Goal: Task Accomplishment & Management: Complete application form

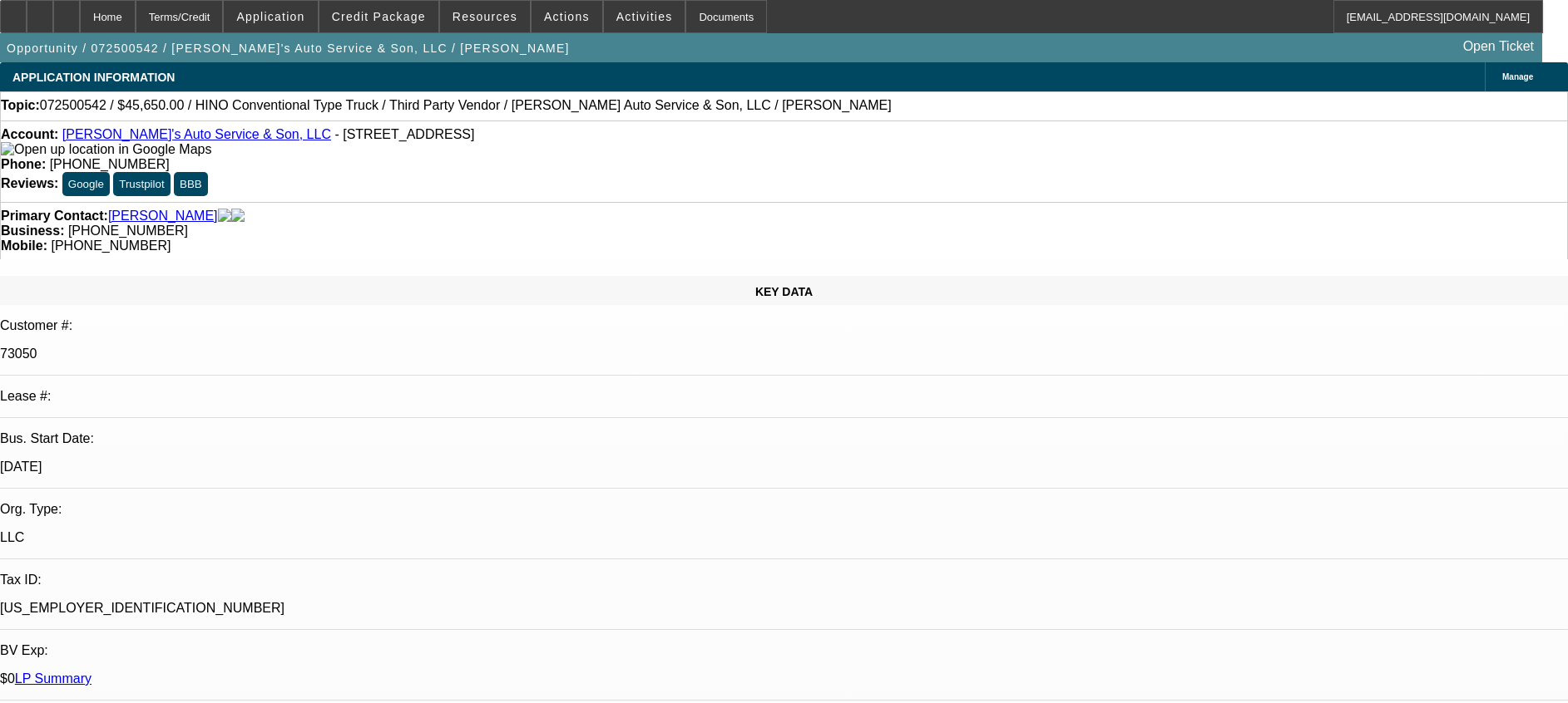
select select "0"
select select "0.1"
select select "4"
select select "0"
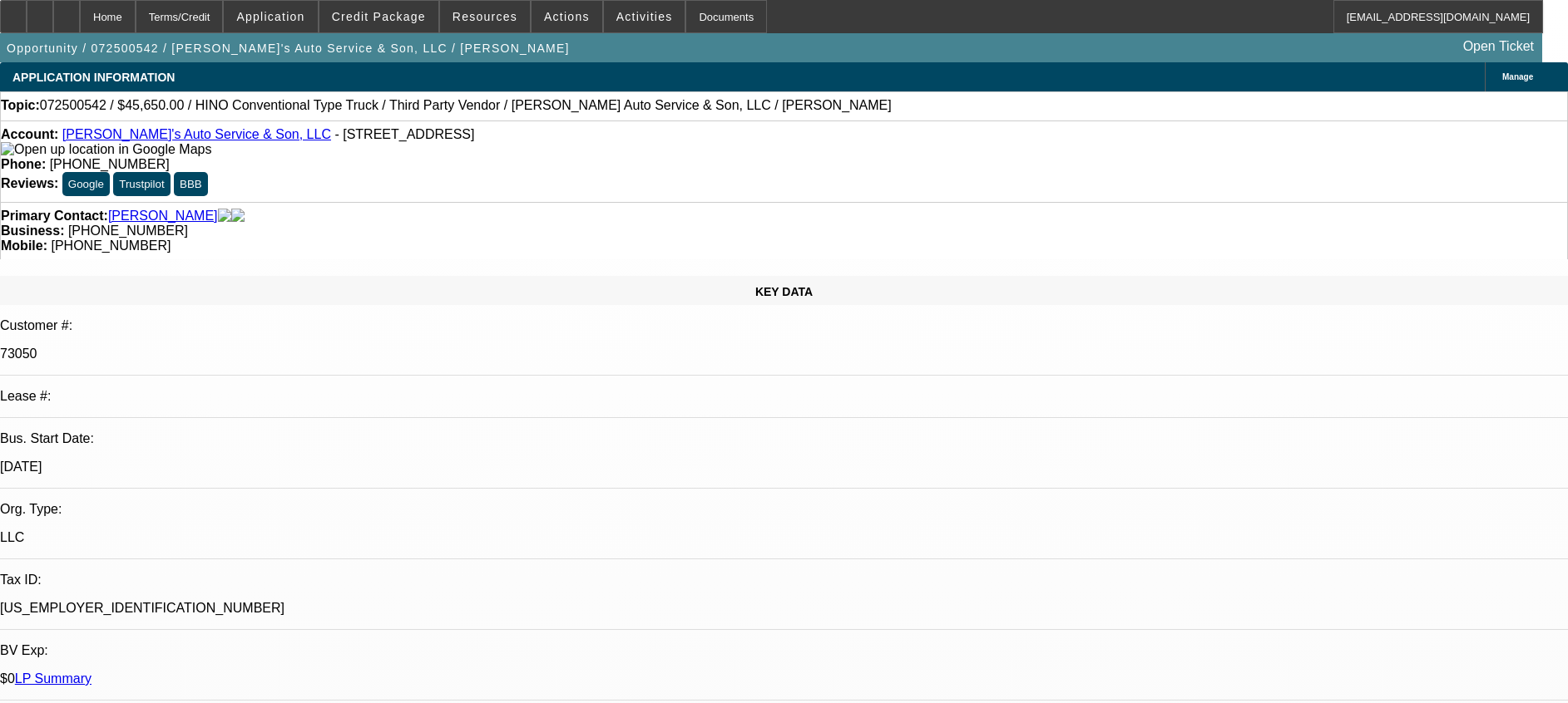
select select "0"
select select "6"
select select "0"
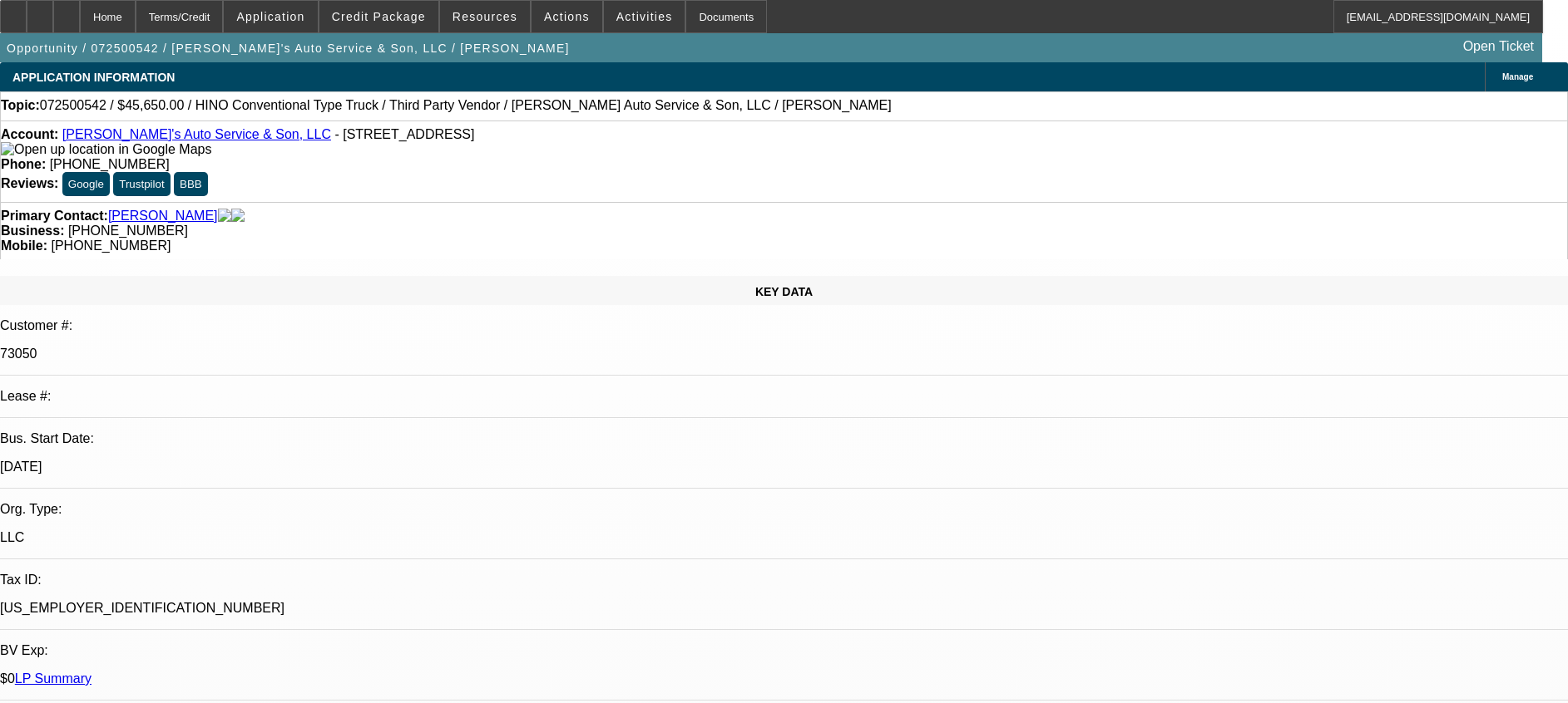
select select "0"
select select "6"
select select "0"
select select "0.1"
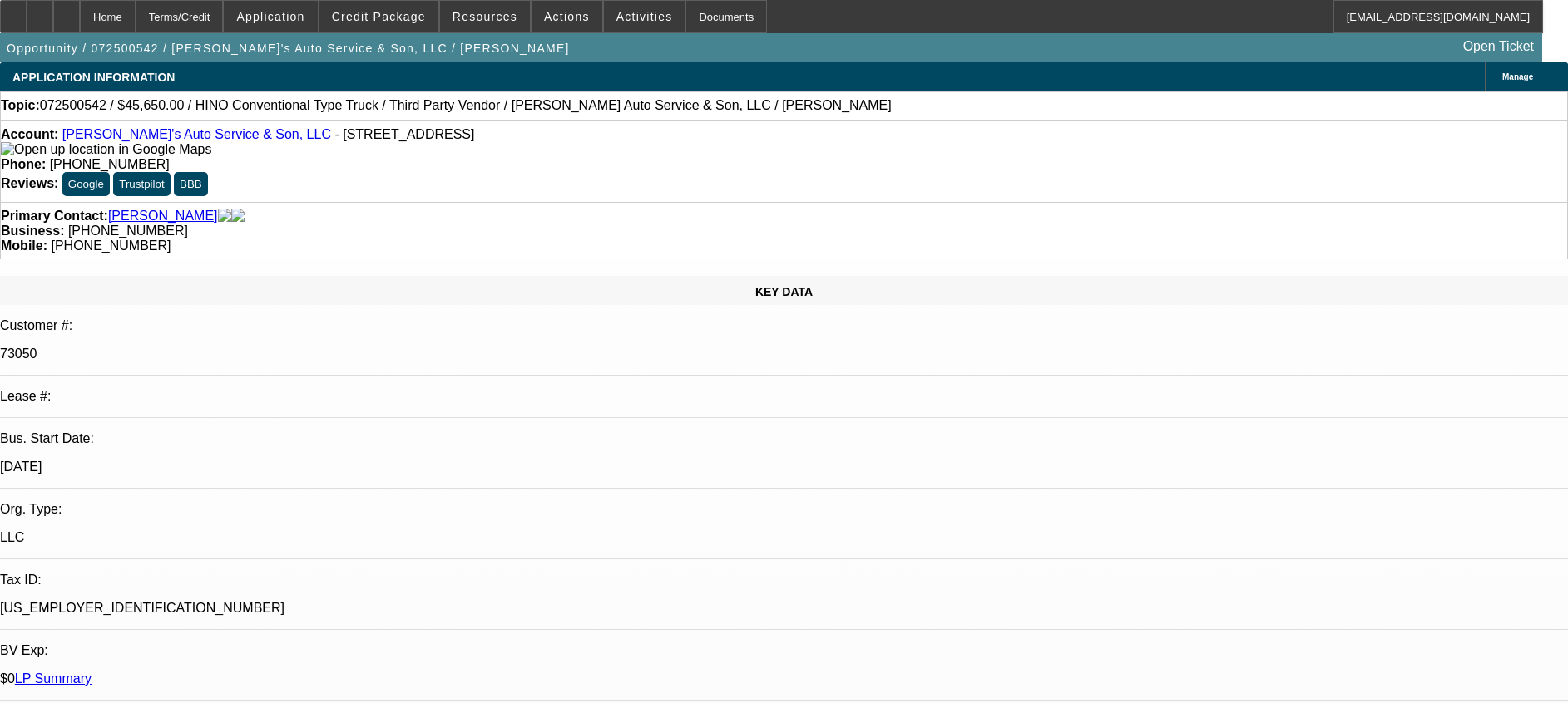
select select "4"
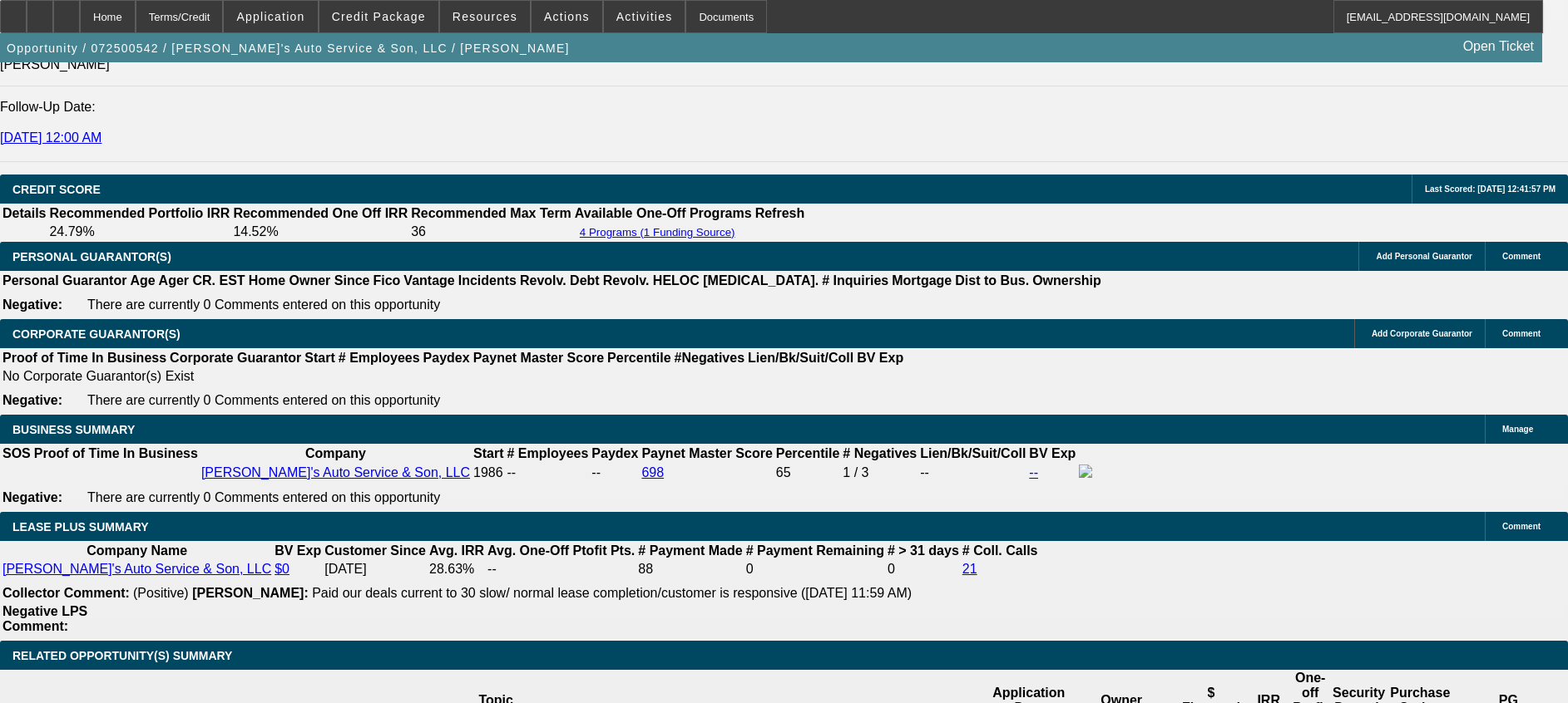
click at [1042, 207] on div "APPLICATION INFORMATION [GEOGRAPHIC_DATA] Topic: 072500542 / $45,650.00 / HINO …" at bounding box center [784, 714] width 1568 height 6035
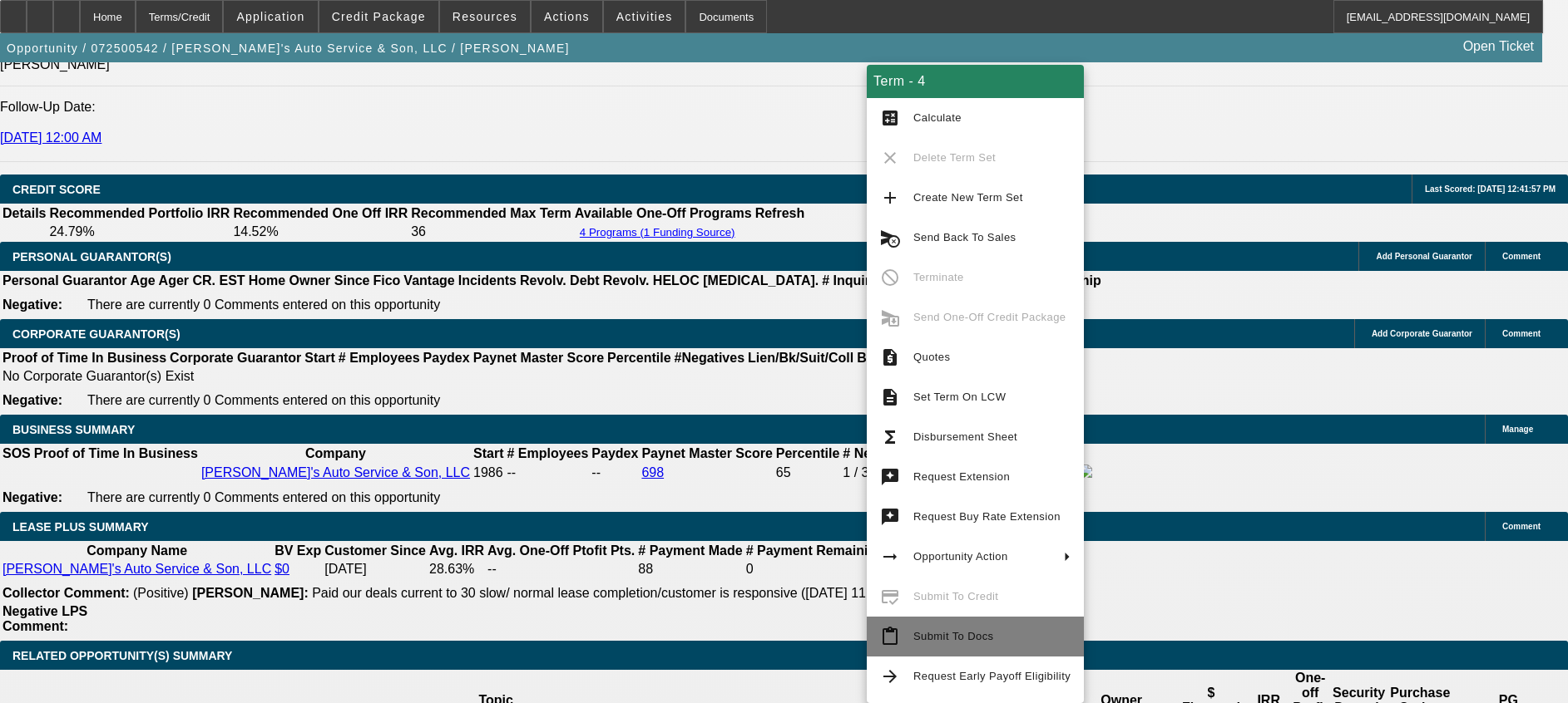
click at [970, 637] on span "Submit To Docs" at bounding box center [952, 636] width 80 height 13
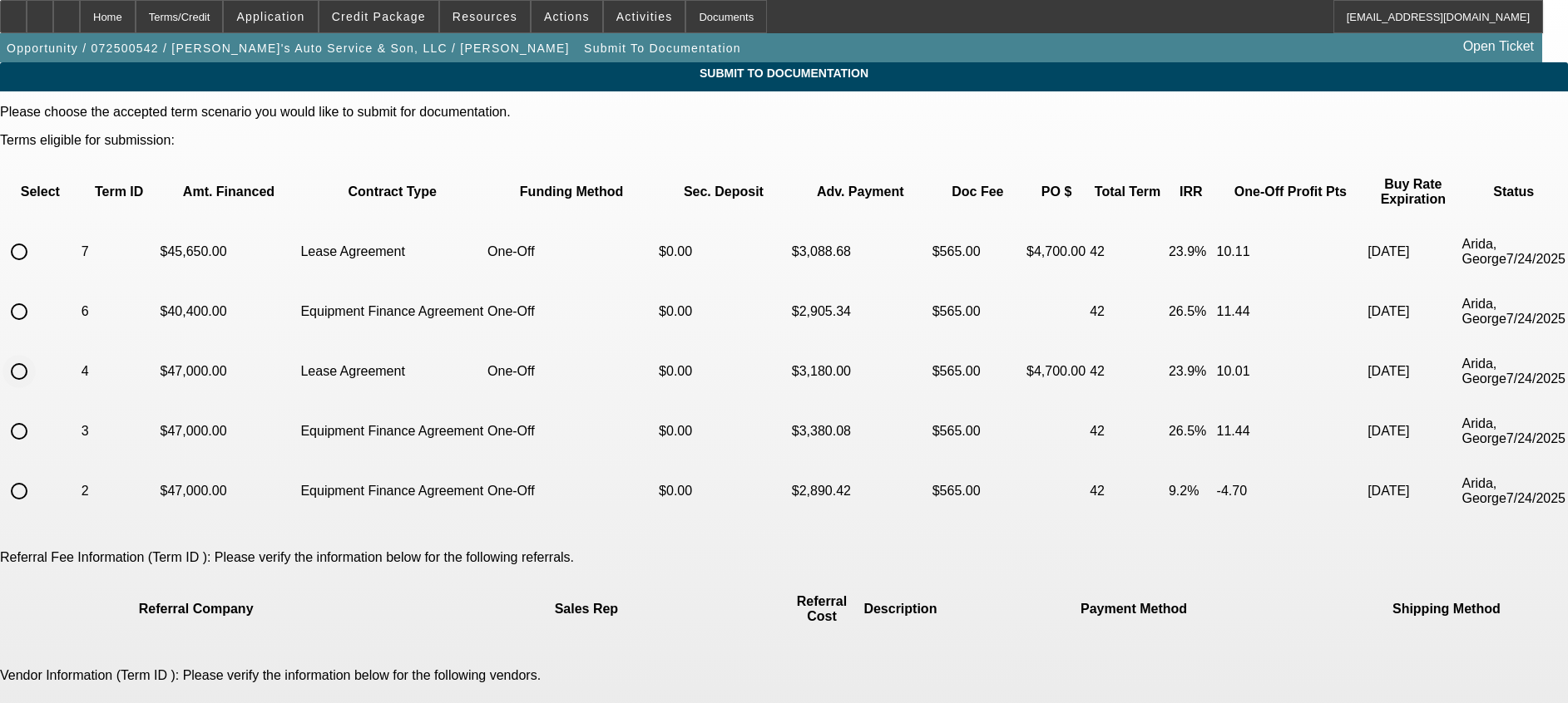
click at [36, 354] on input "radio" at bounding box center [20, 371] width 34 height 34
radio input "true"
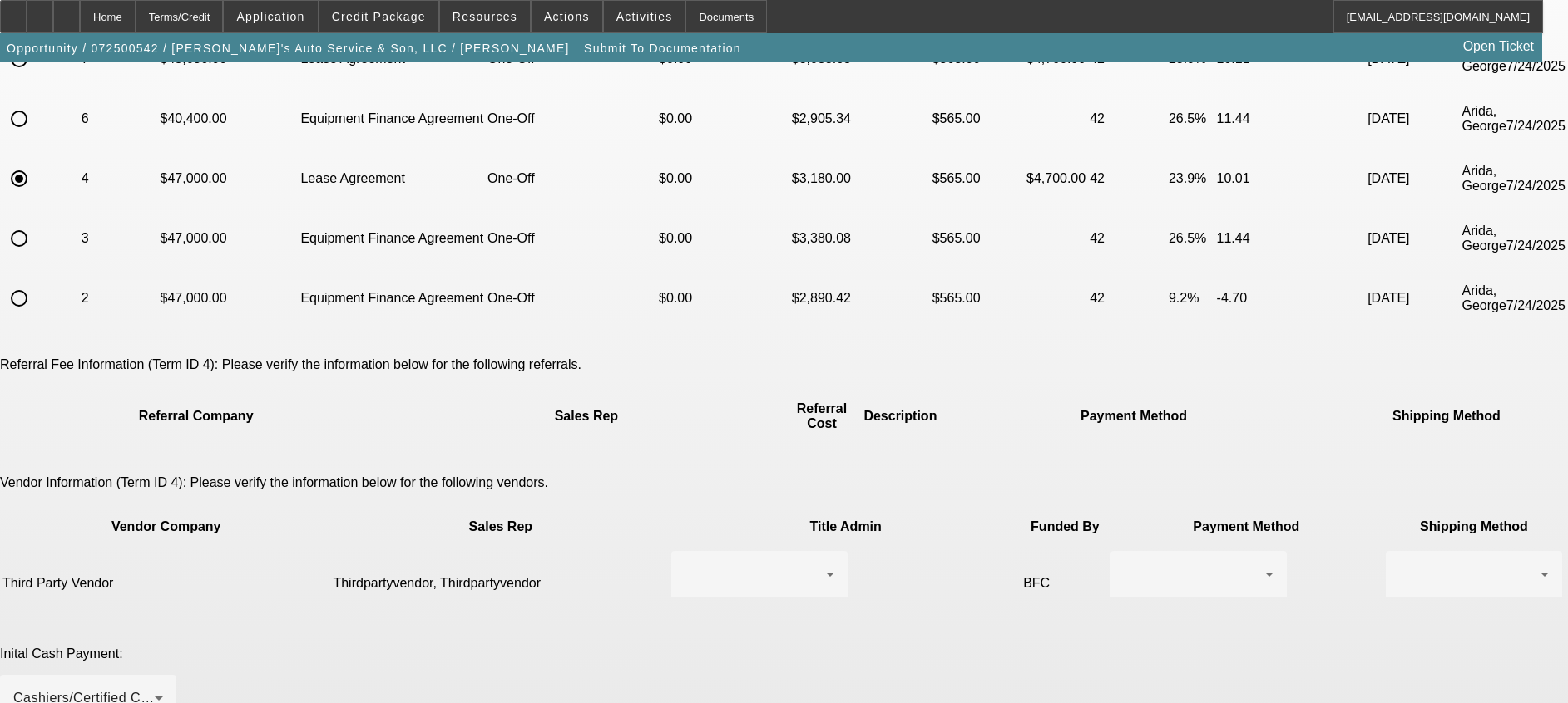
scroll to position [249, 0]
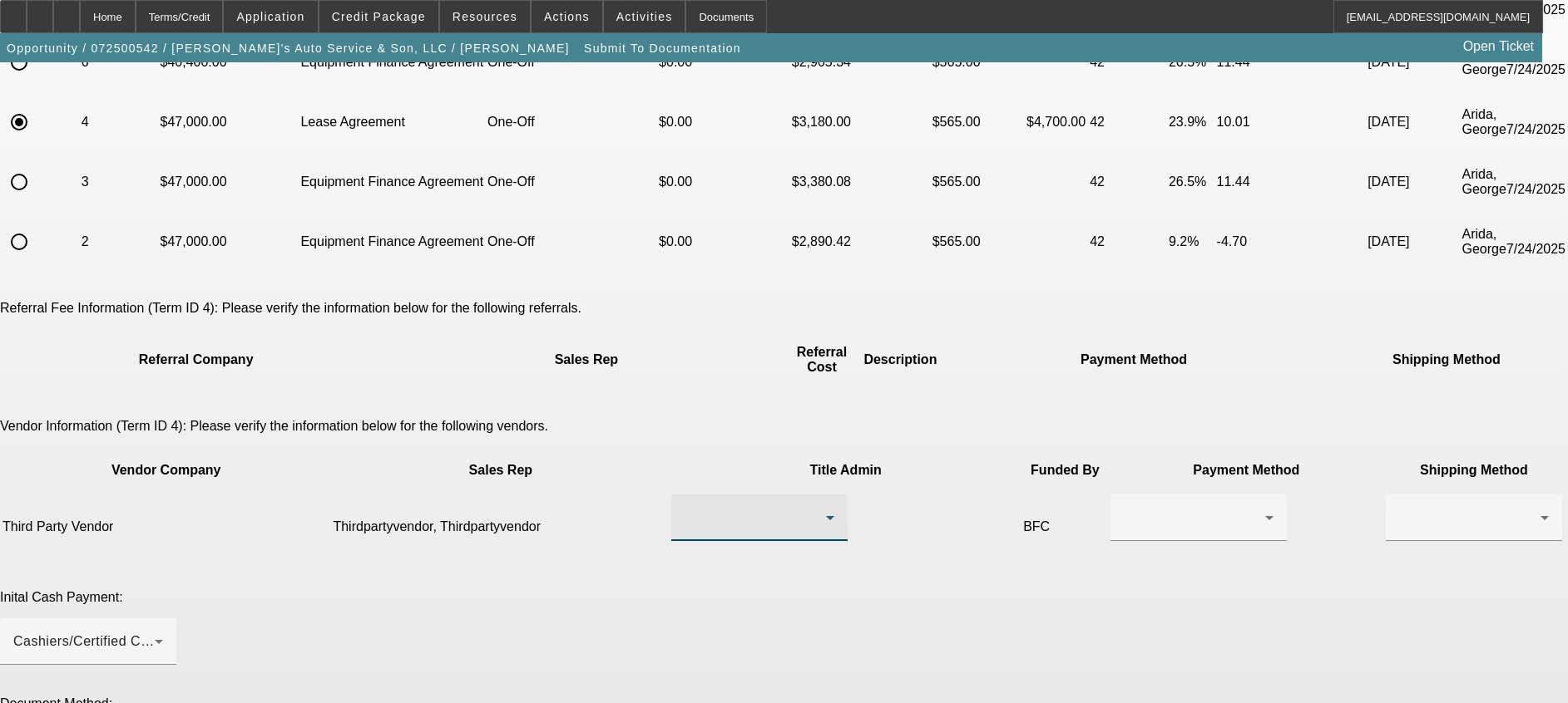
click at [772, 508] on div at bounding box center [755, 517] width 141 height 20
click at [727, 445] on span "Thirdpartyvendor, Thirdpartyvendor" at bounding box center [710, 452] width 169 height 39
click at [1123, 495] on div at bounding box center [1197, 517] width 149 height 46
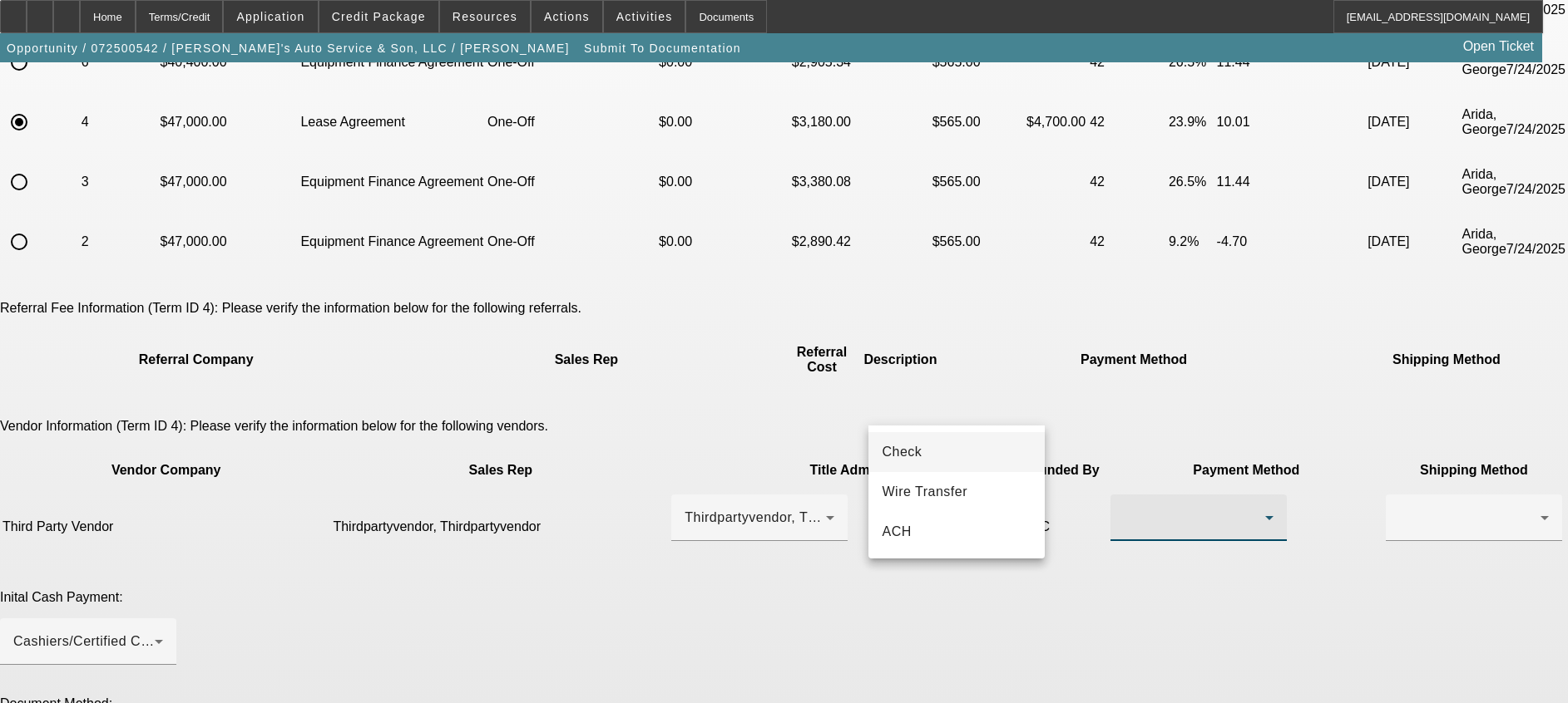
click at [1221, 396] on div at bounding box center [784, 352] width 1568 height 703
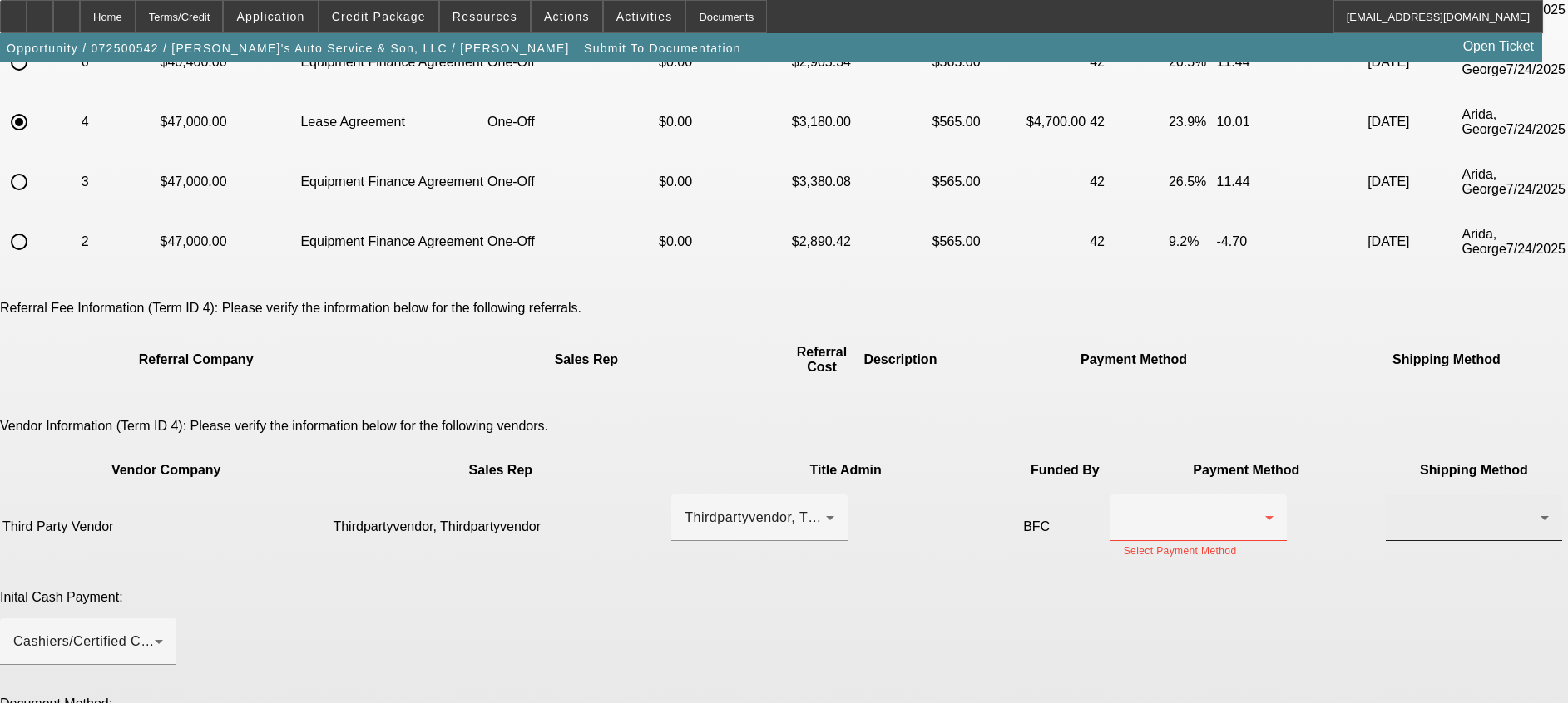
click at [1534, 508] on icon at bounding box center [1544, 517] width 20 height 20
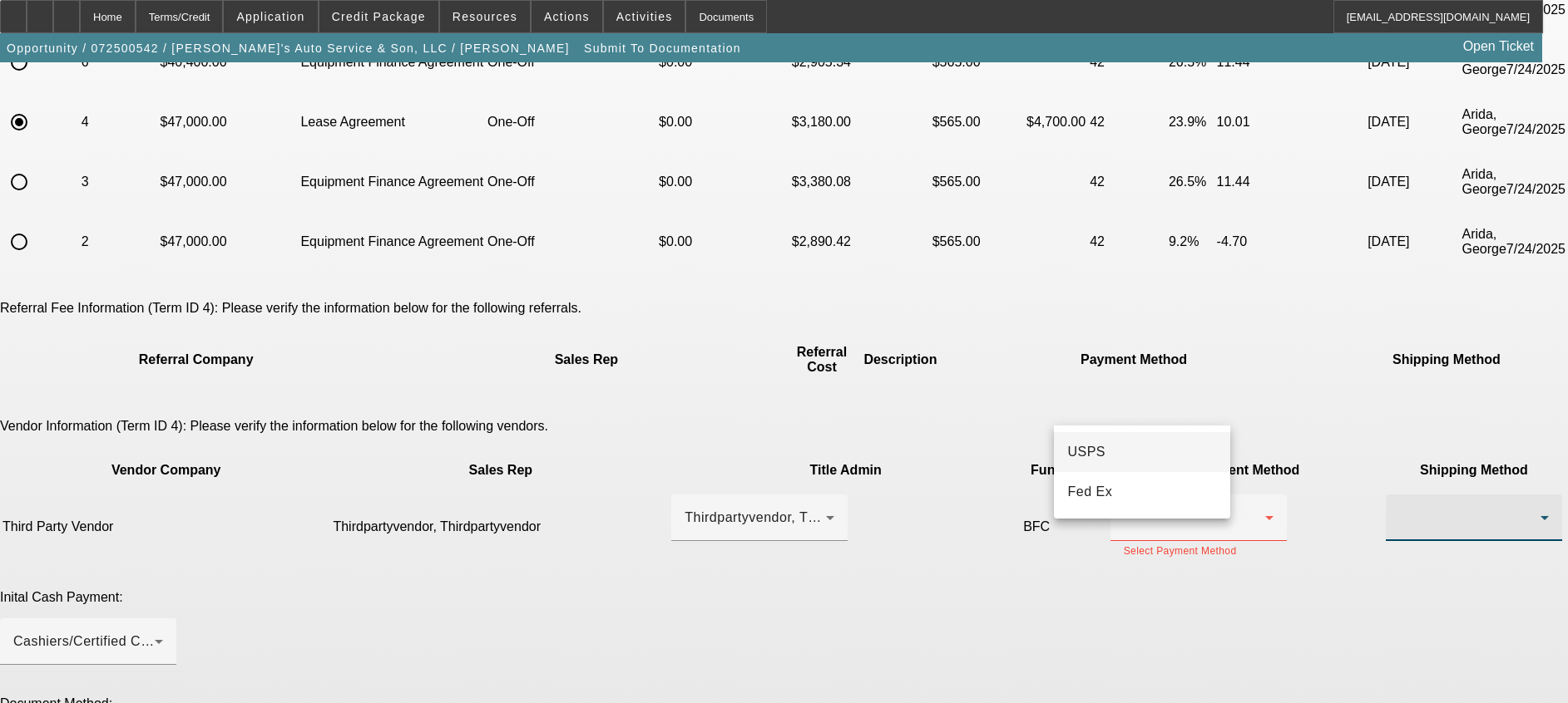
click at [1022, 389] on div at bounding box center [784, 352] width 1568 height 703
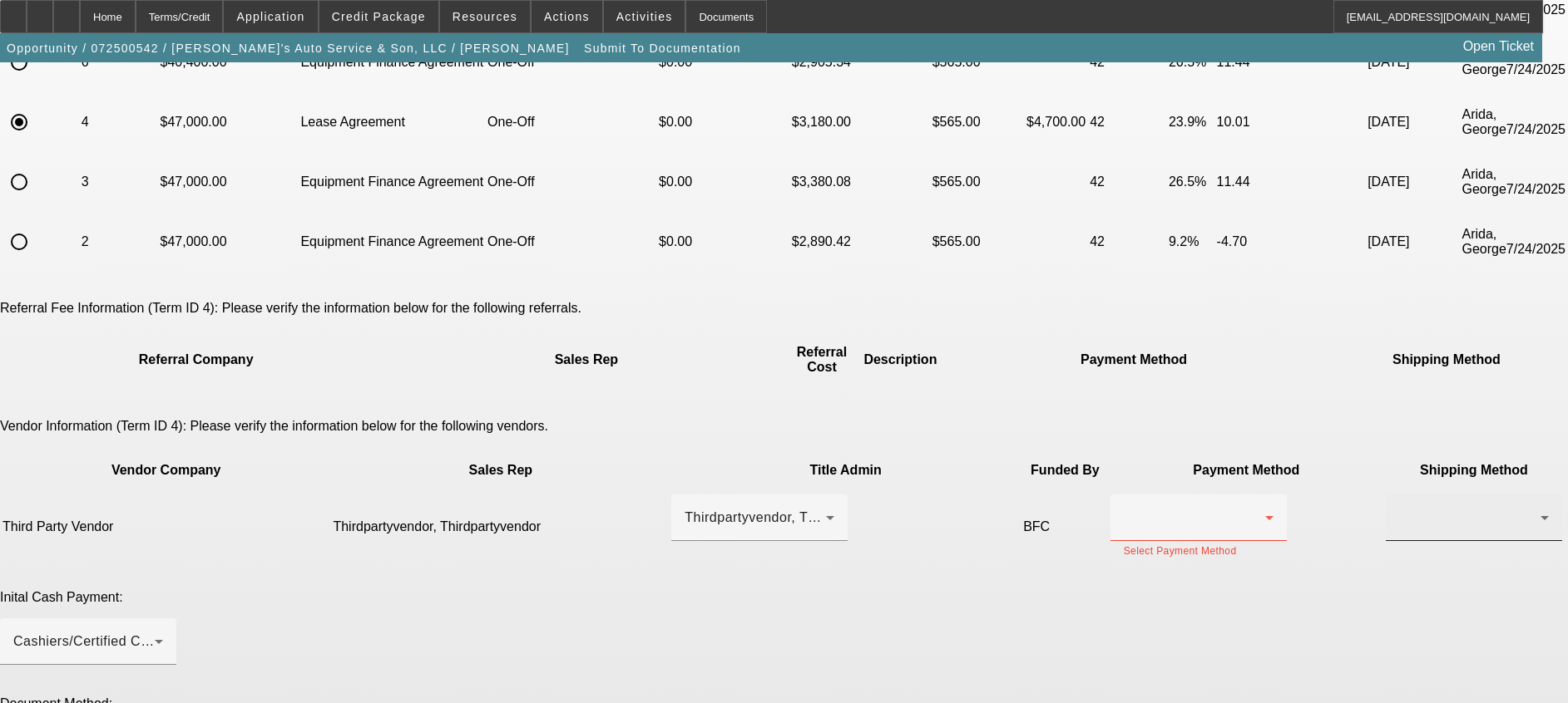
click at [1534, 508] on icon at bounding box center [1544, 517] width 20 height 20
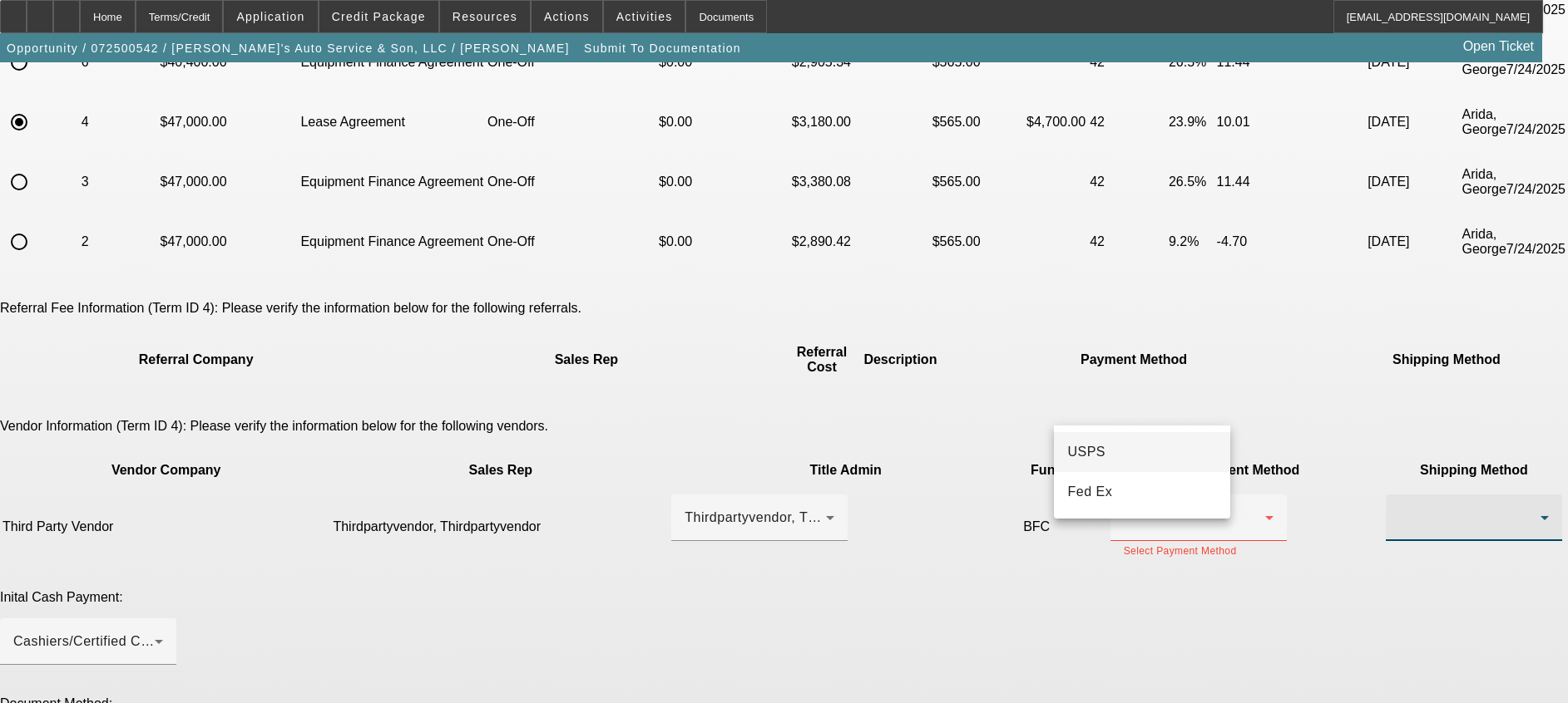
click at [1026, 400] on div at bounding box center [784, 352] width 1568 height 703
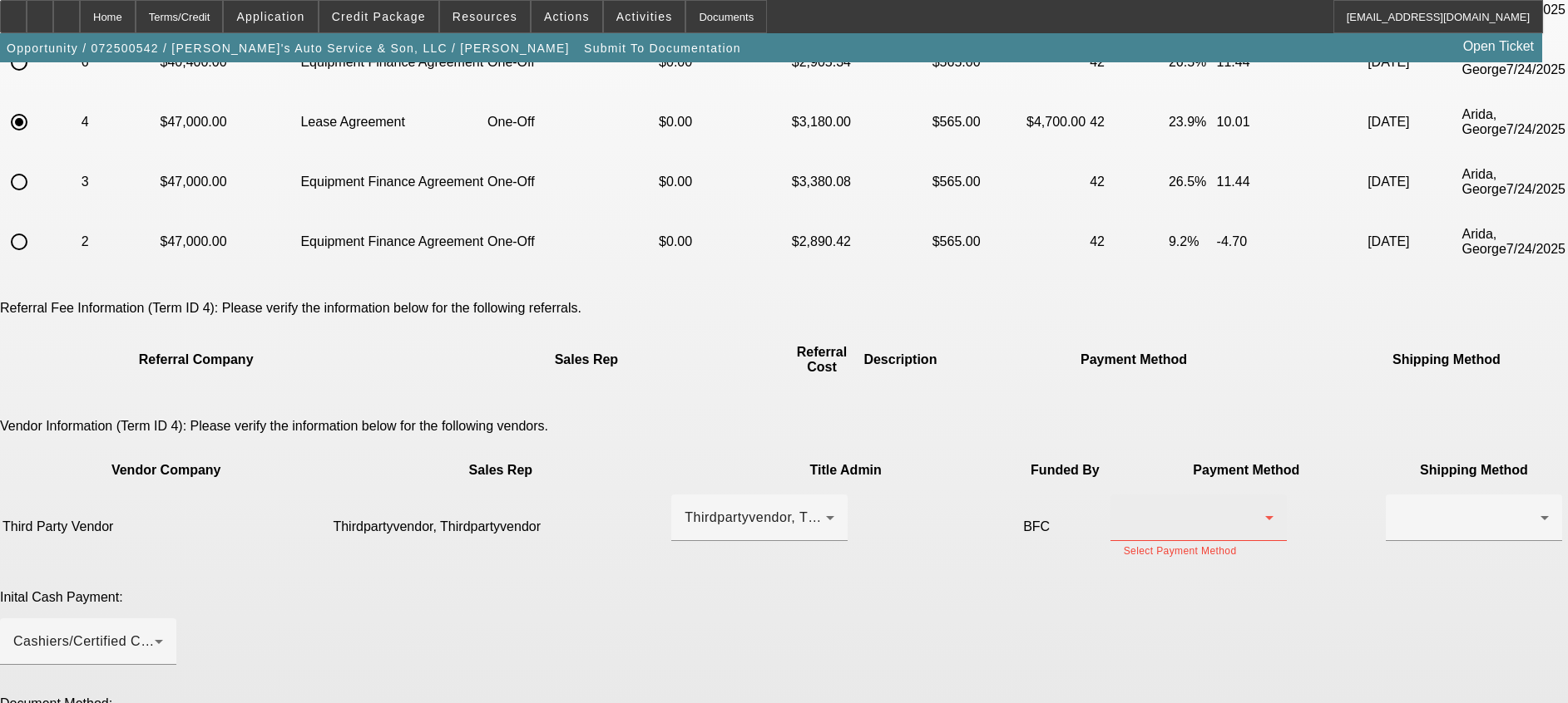
click at [1259, 508] on icon at bounding box center [1269, 517] width 20 height 20
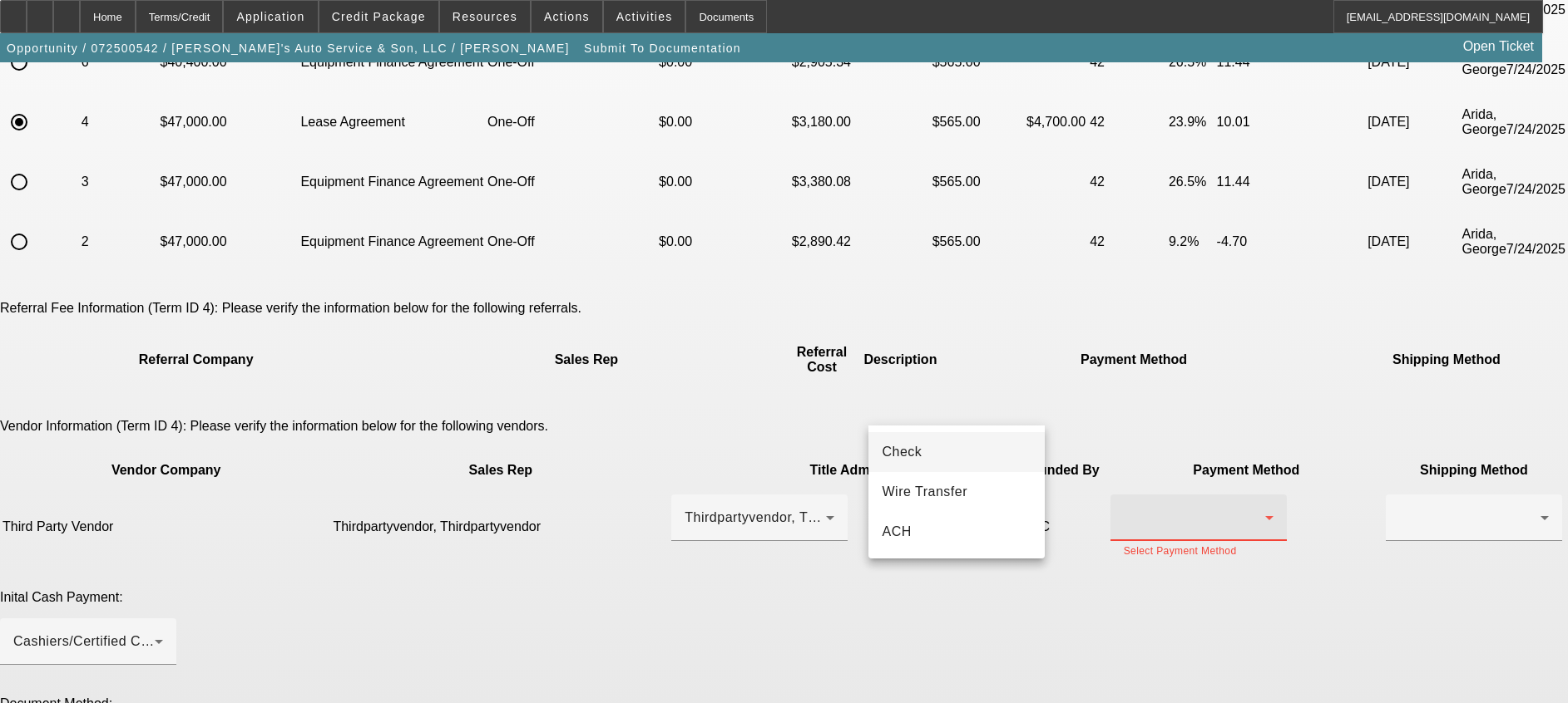
click at [967, 447] on mat-option "Check" at bounding box center [956, 452] width 176 height 39
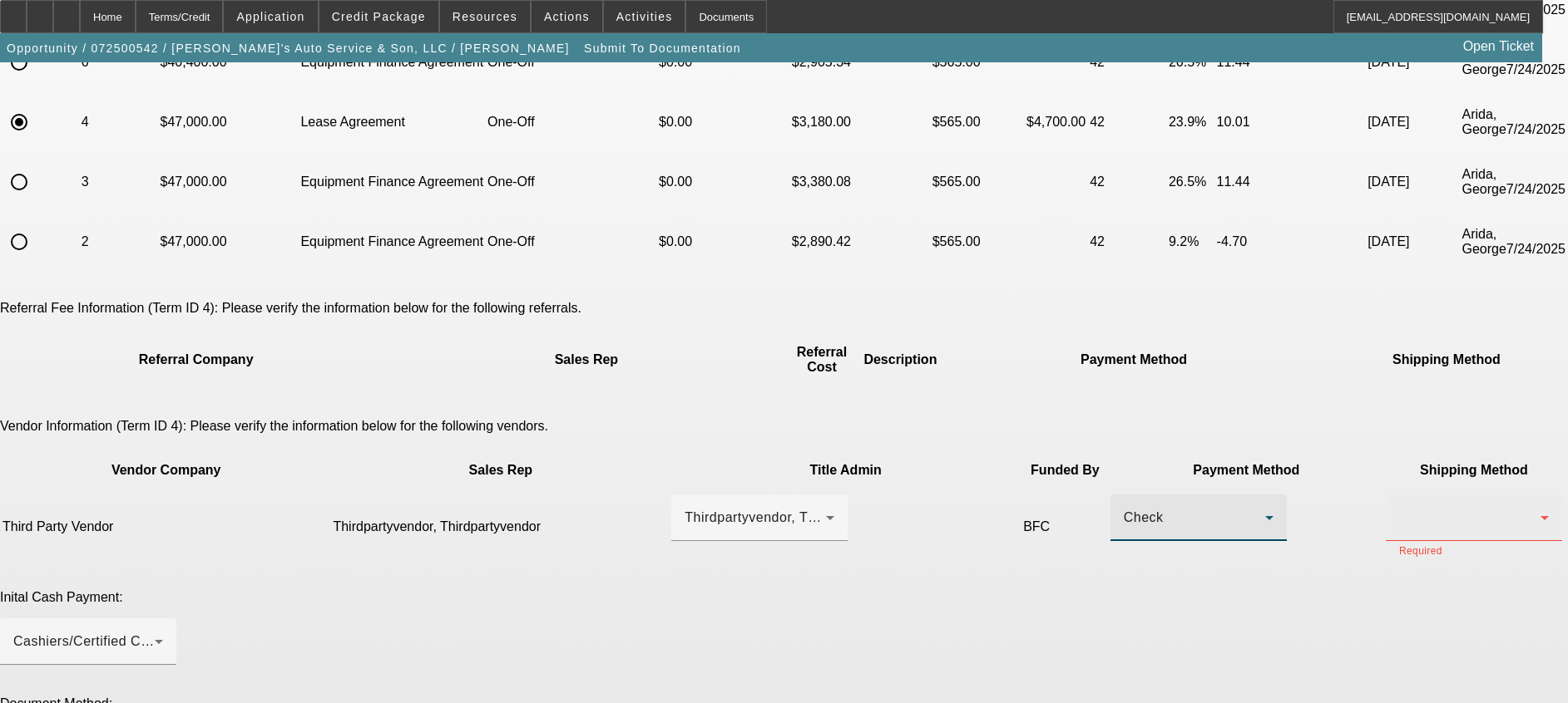
click at [1399, 495] on div at bounding box center [1473, 517] width 149 height 46
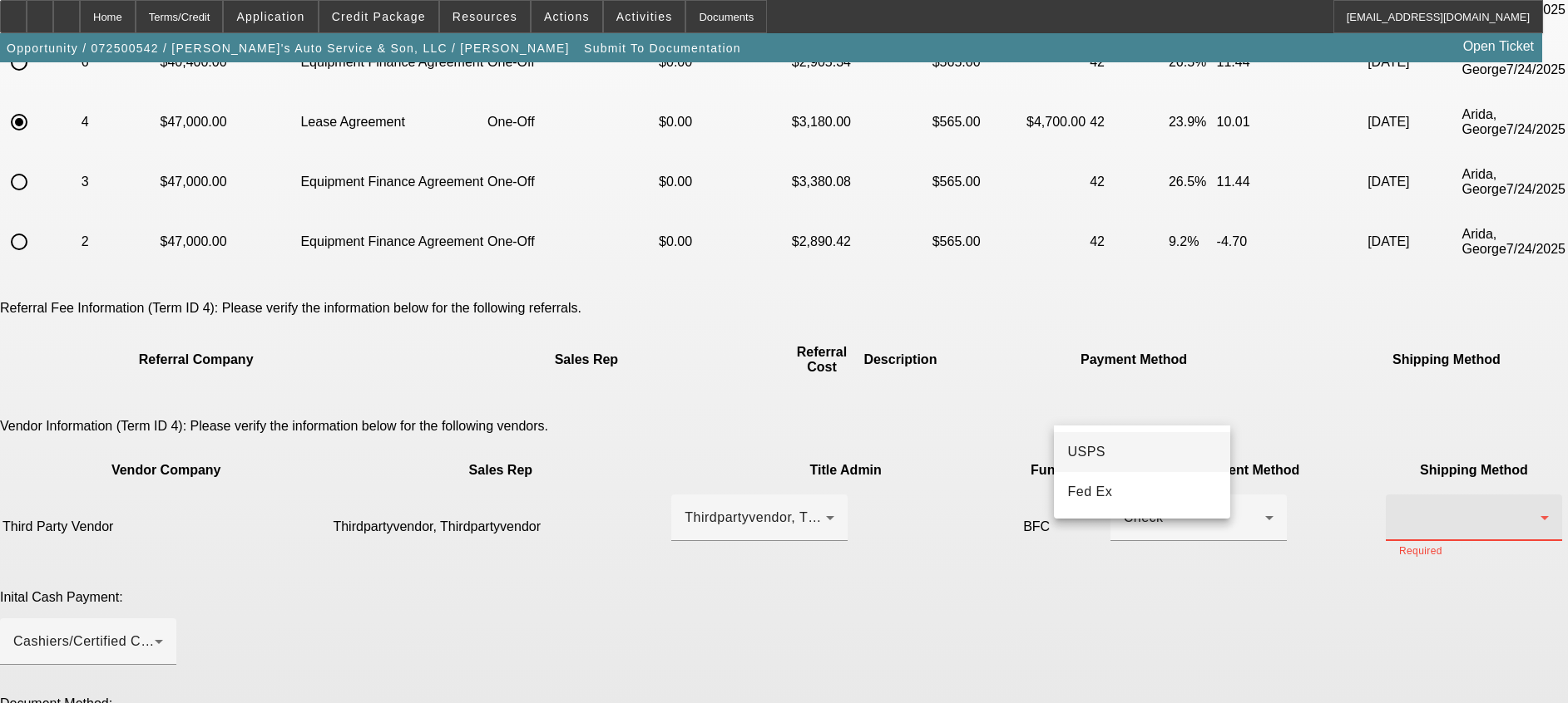
drag, startPoint x: 1022, startPoint y: 387, endPoint x: 1025, endPoint y: 396, distance: 9.5
click at [1022, 387] on div at bounding box center [784, 352] width 1568 height 703
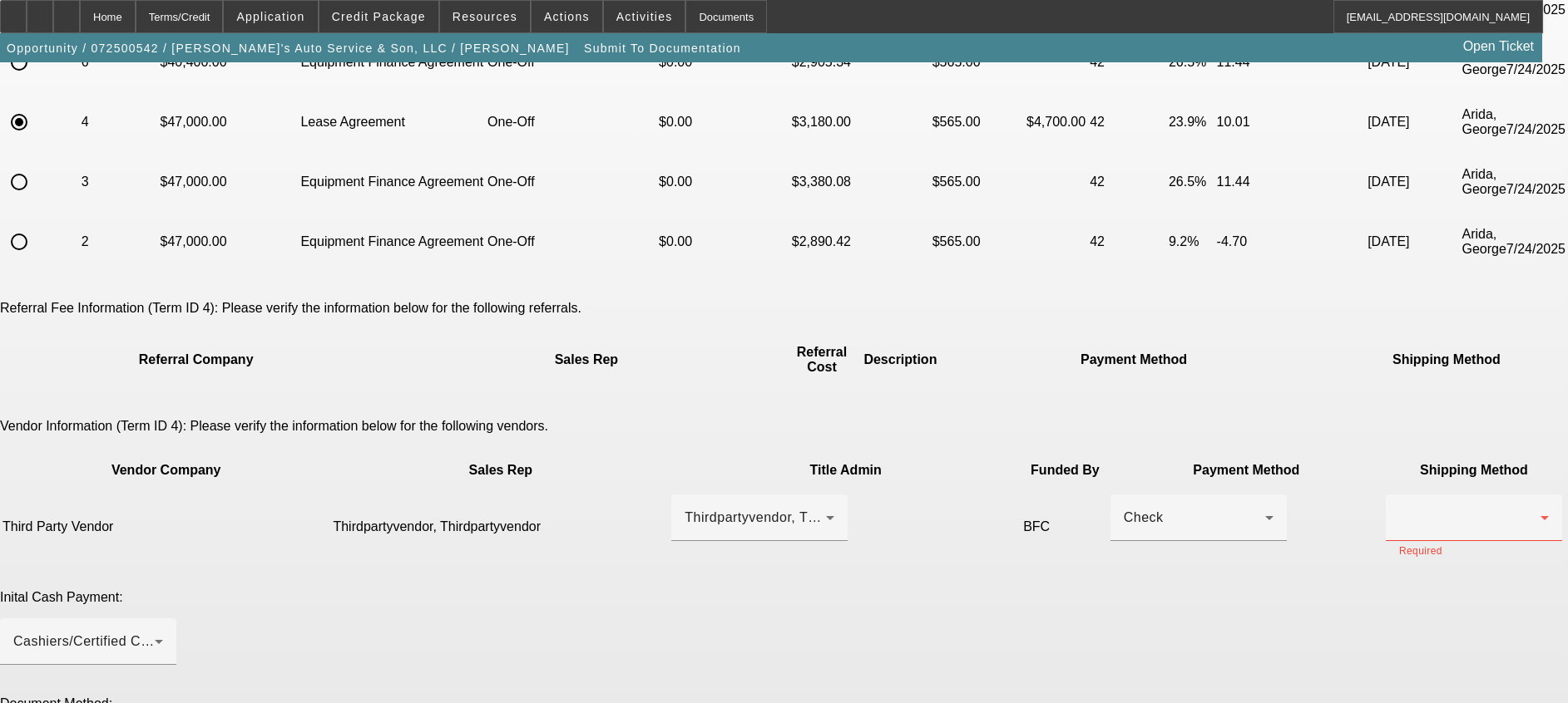
click at [1259, 508] on icon at bounding box center [1269, 517] width 20 height 20
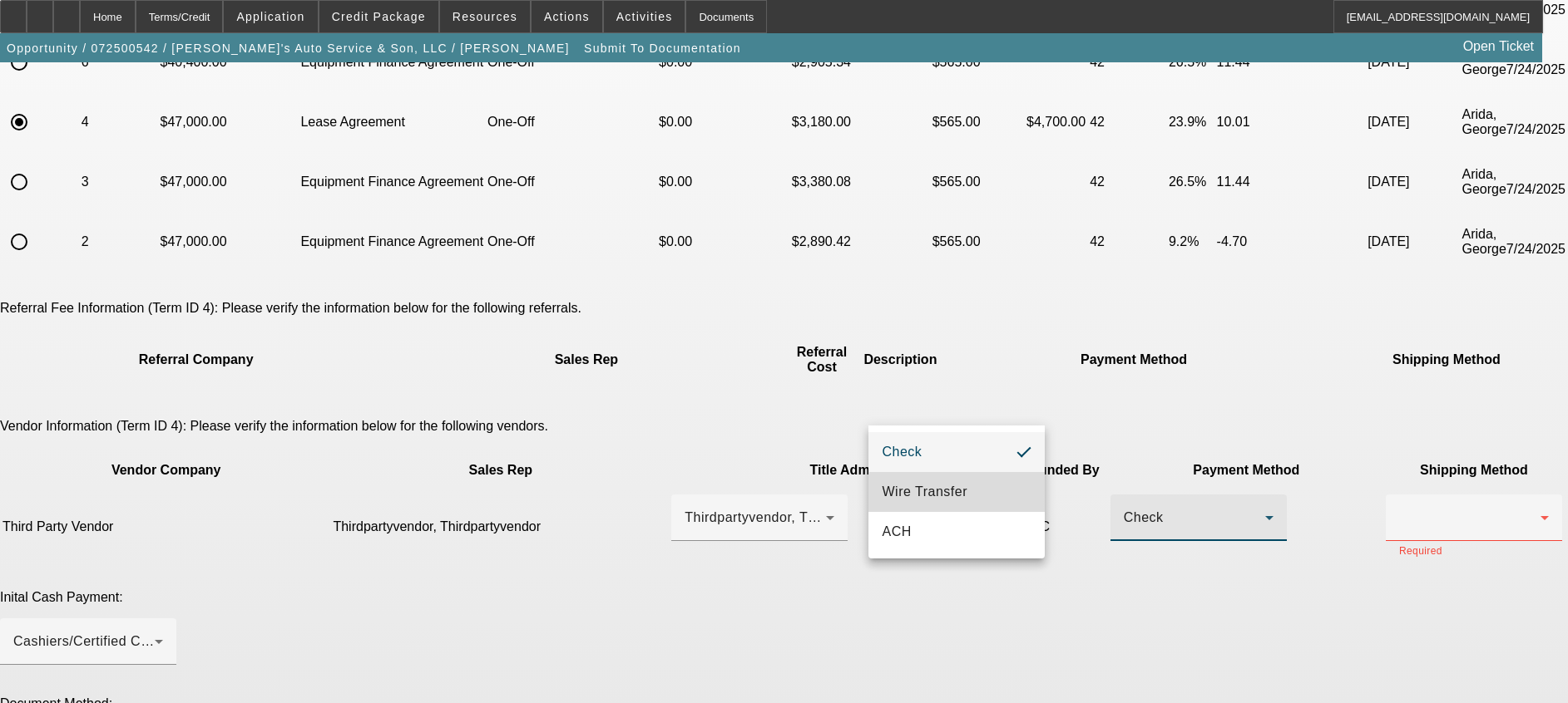
click at [966, 494] on mat-option "Wire Transfer" at bounding box center [956, 492] width 176 height 39
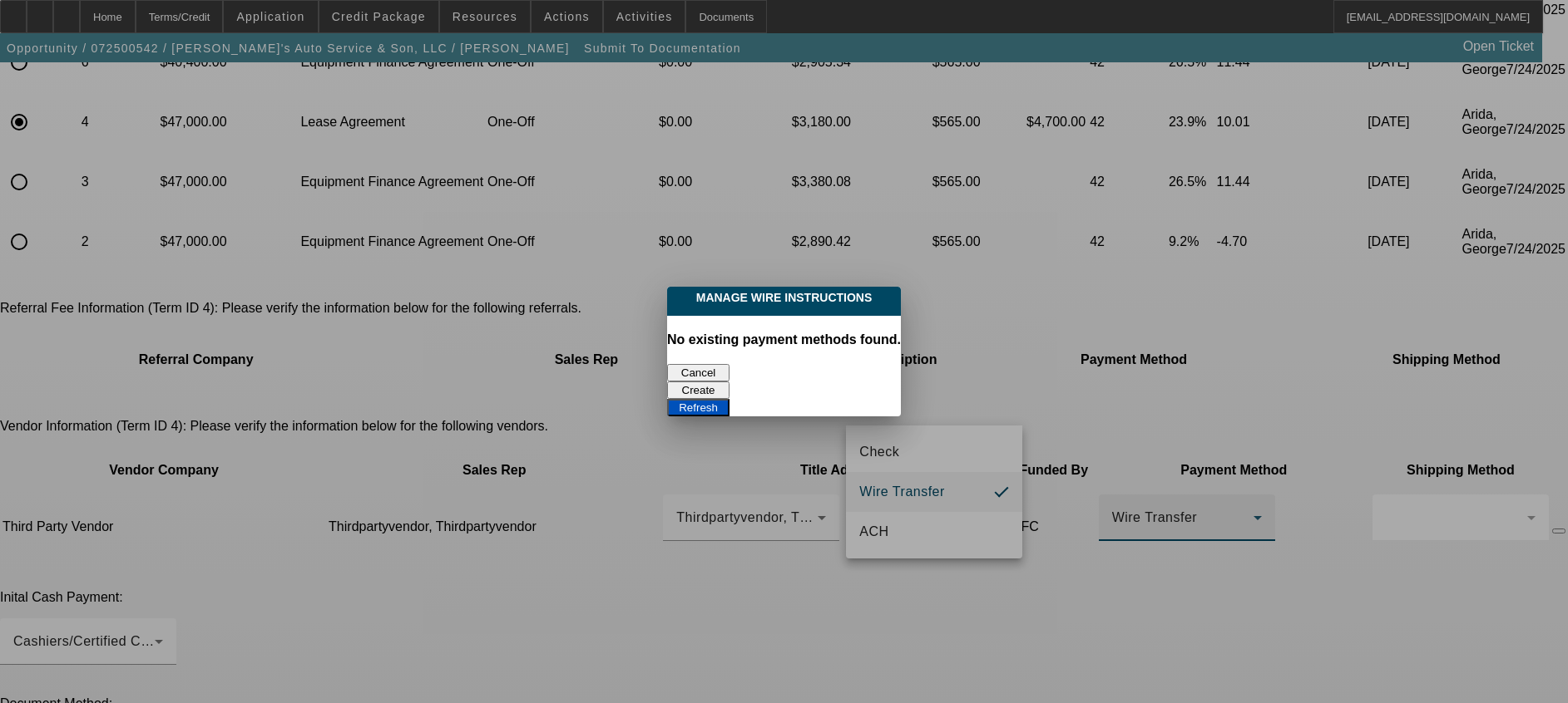
scroll to position [0, 0]
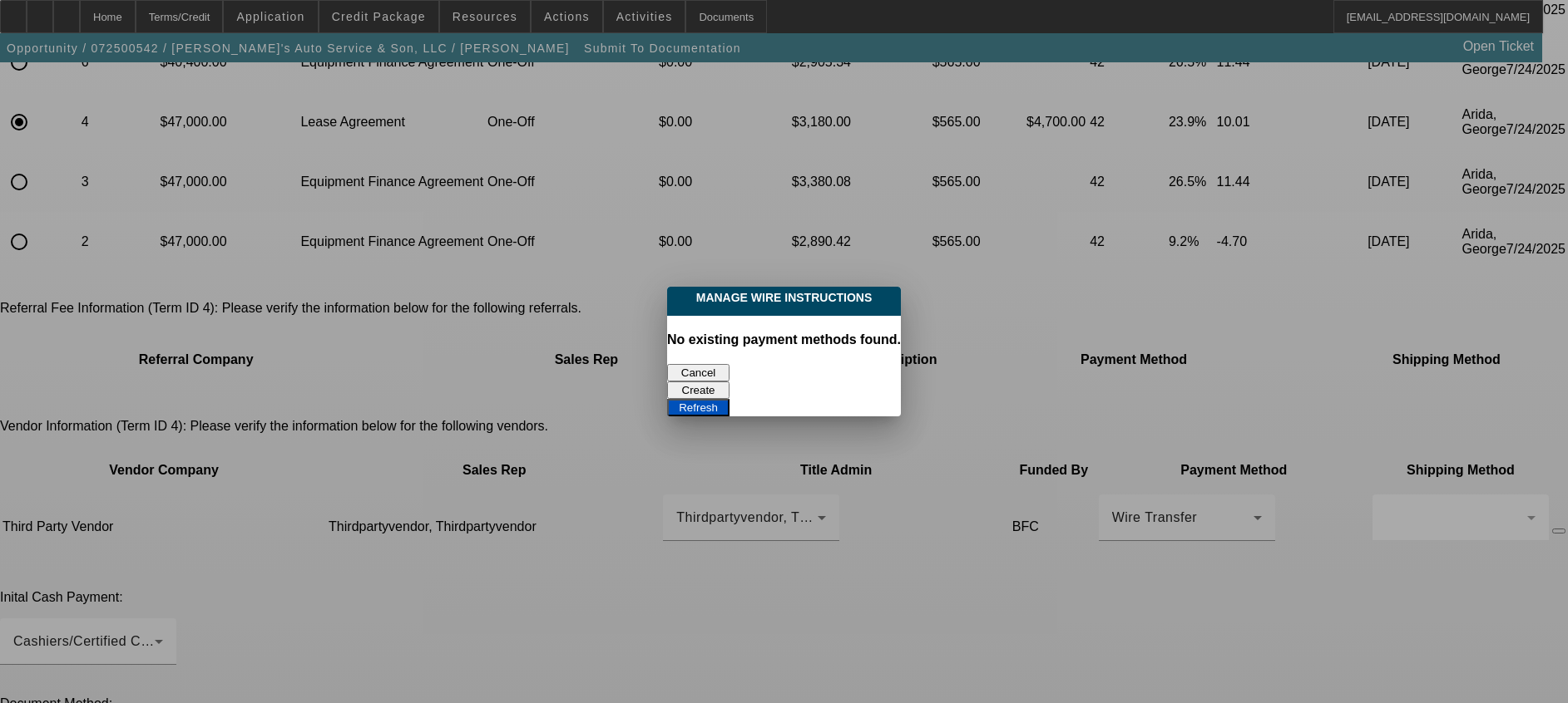
click at [729, 399] on button "Refresh" at bounding box center [698, 408] width 62 height 18
click at [707, 369] on button "Cancel" at bounding box center [698, 373] width 62 height 18
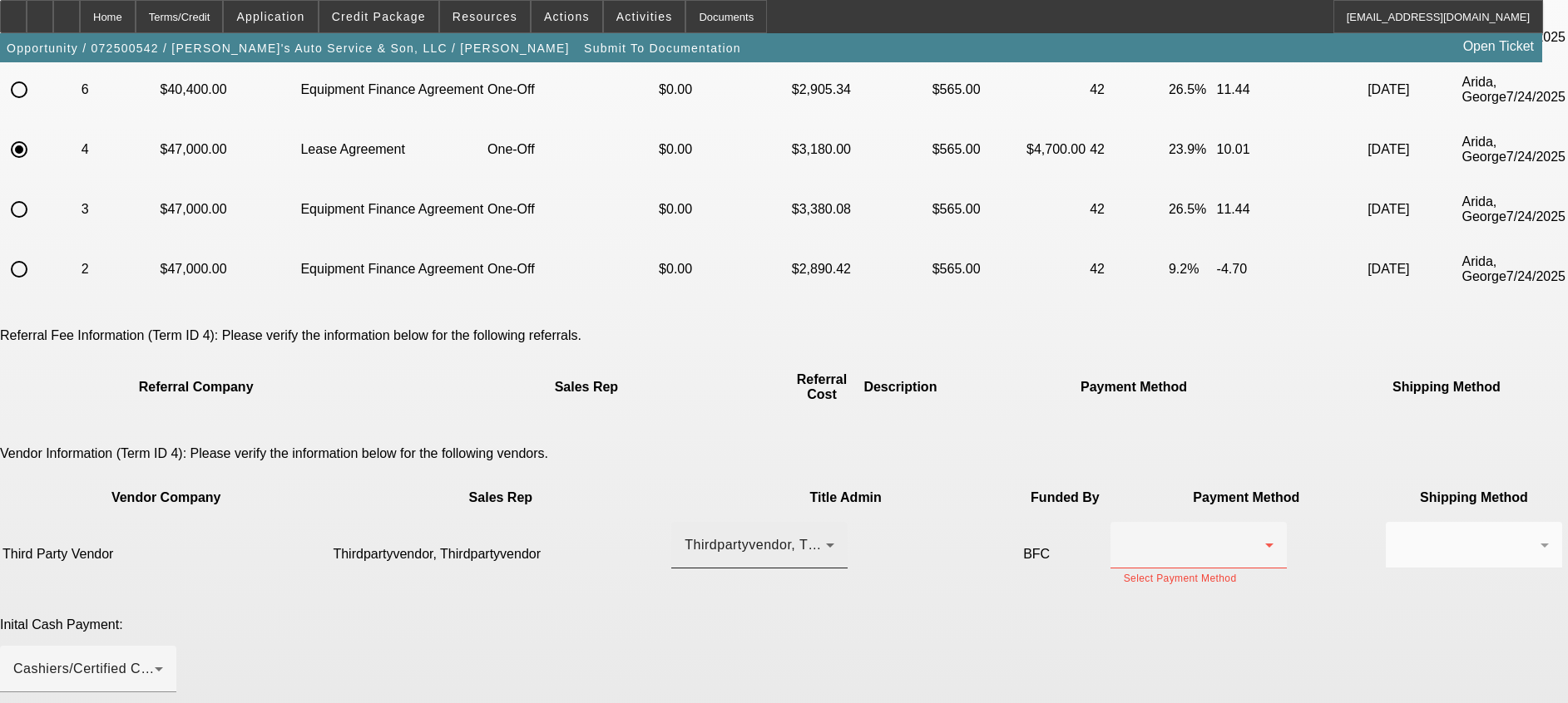
scroll to position [249, 0]
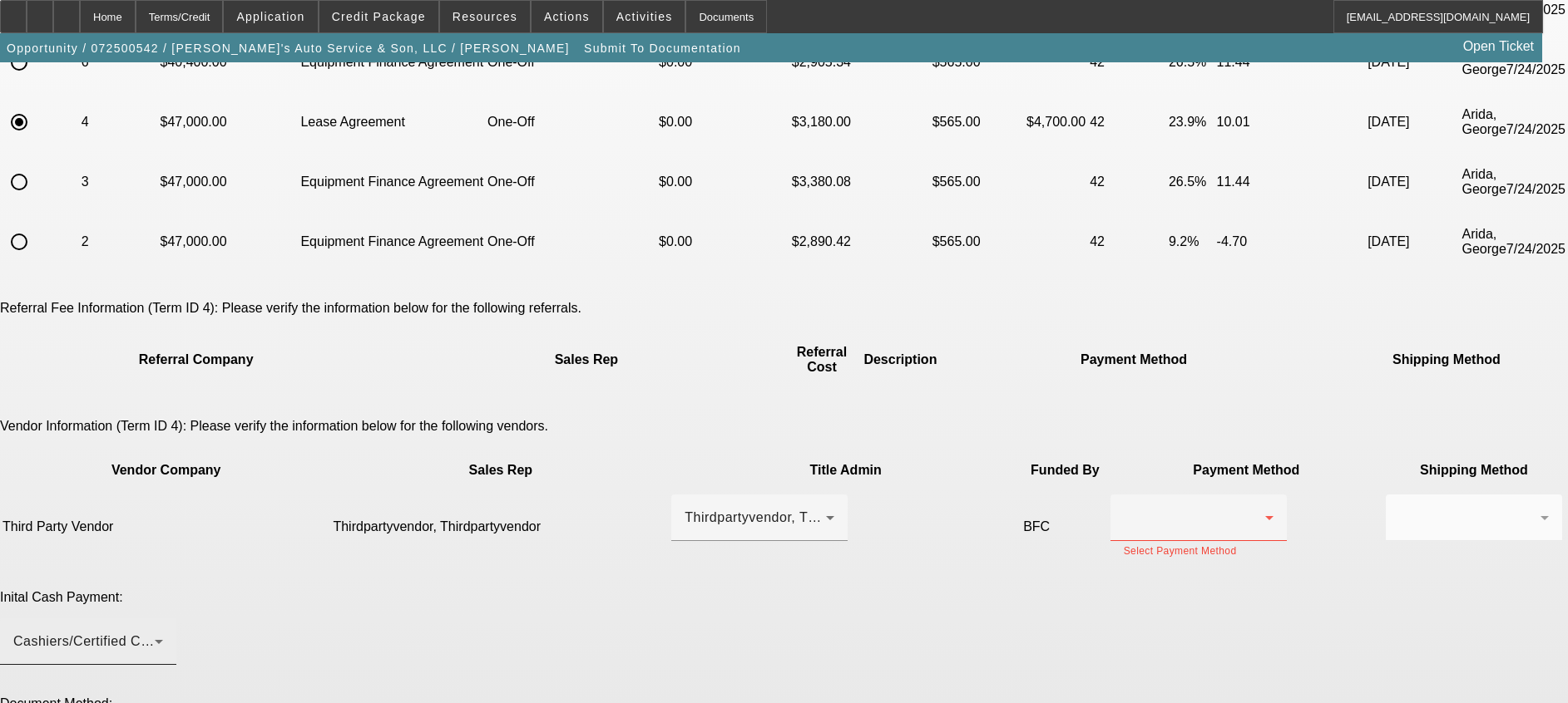
click at [155, 632] on div "Cashiers/Certified Check" at bounding box center [83, 642] width 141 height 20
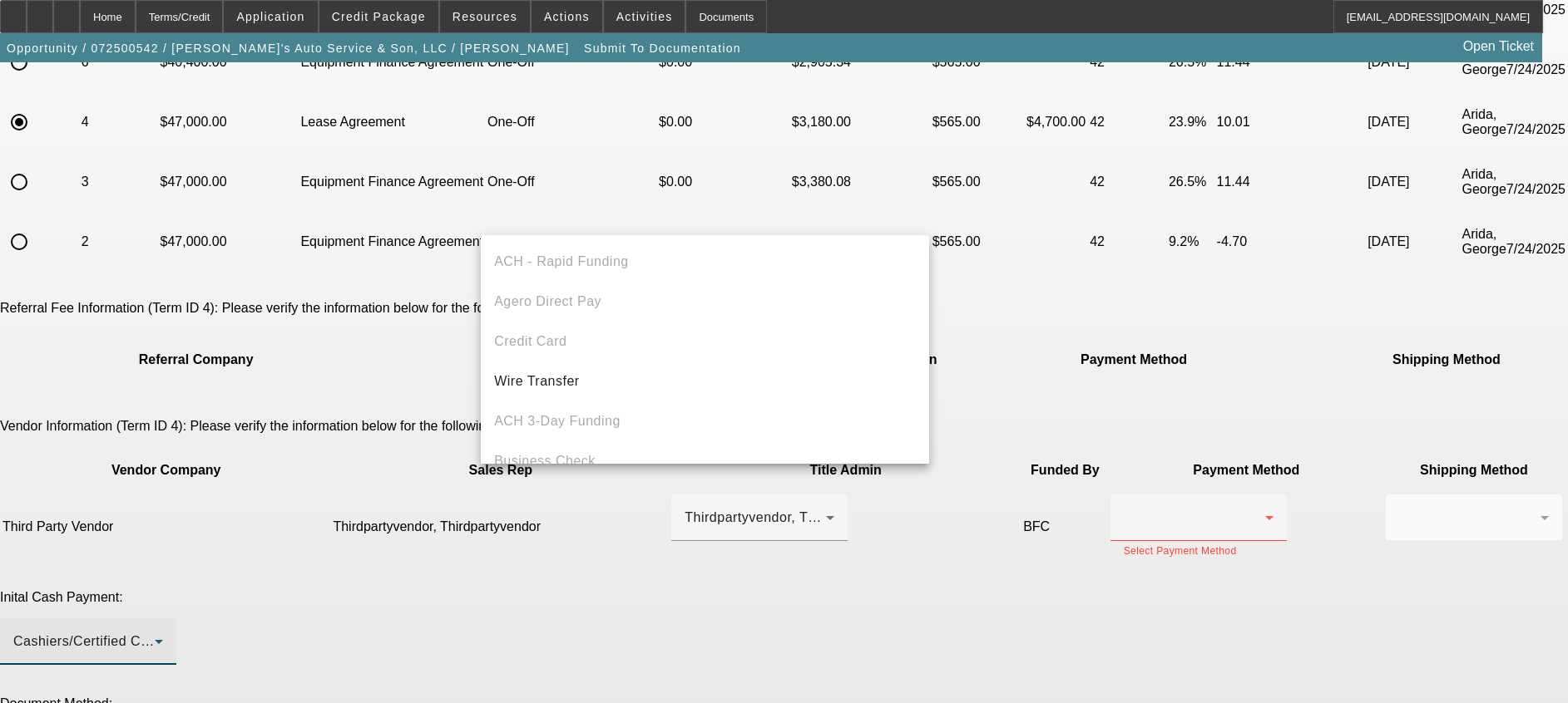
scroll to position [57, 0]
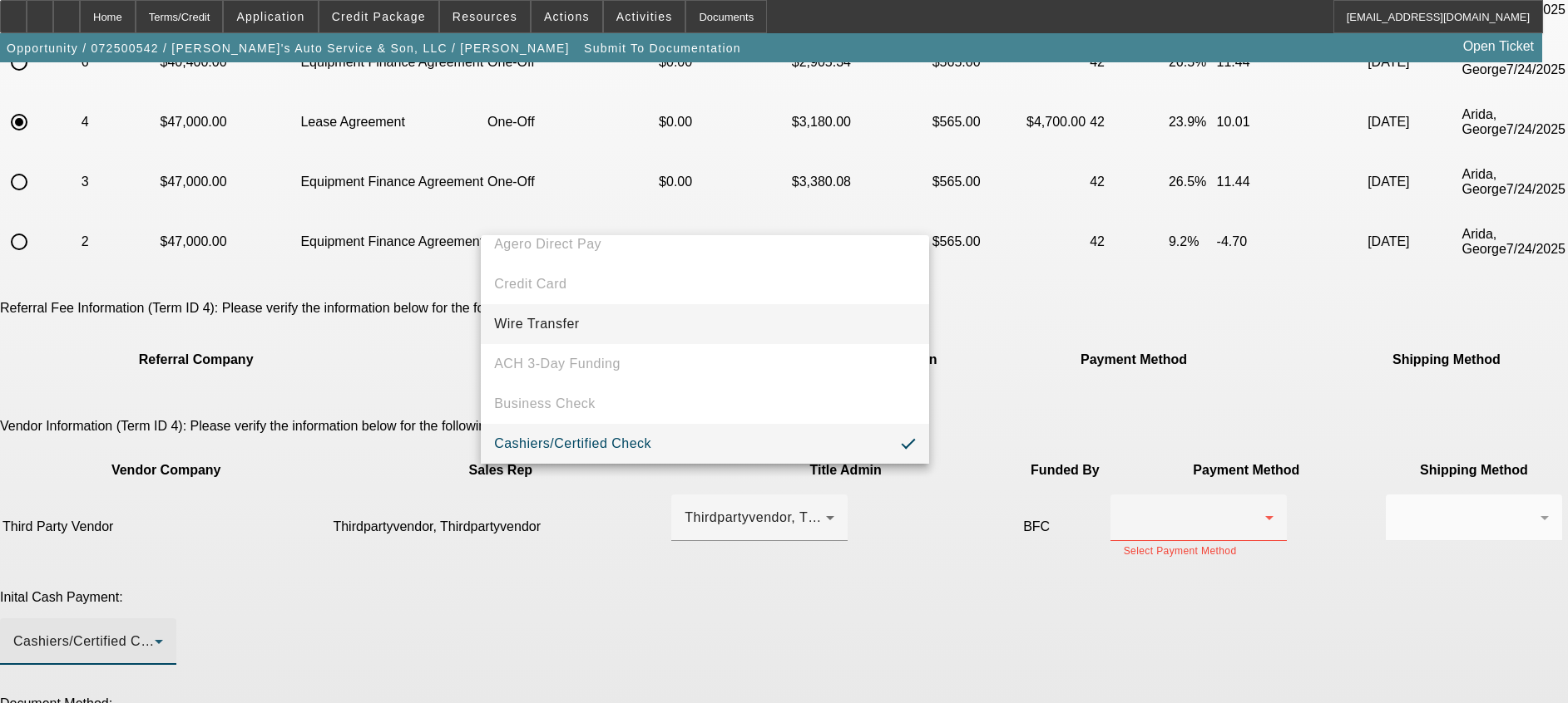
click at [676, 326] on mat-option "Wire Transfer" at bounding box center [704, 324] width 449 height 39
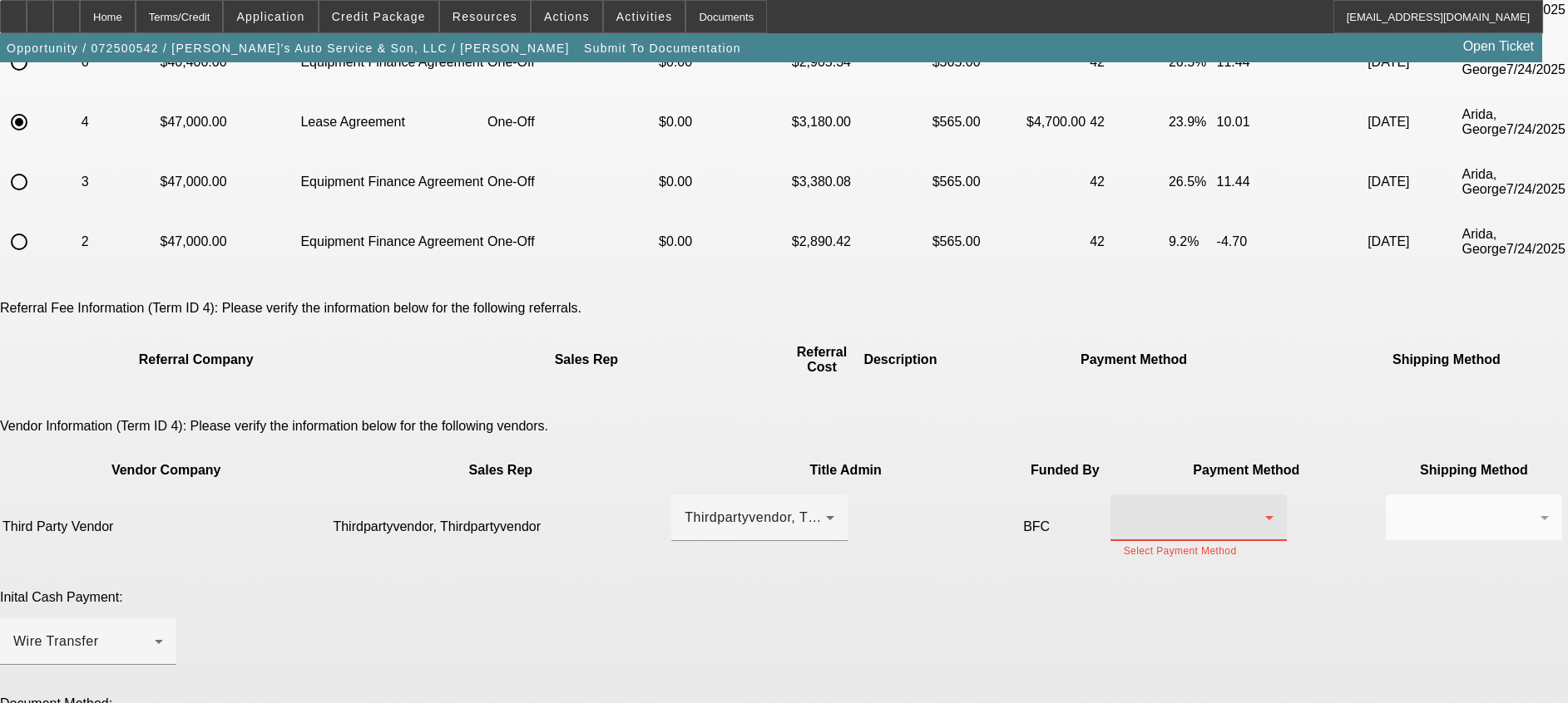
click at [1123, 508] on div at bounding box center [1194, 517] width 141 height 20
click at [959, 502] on span "Wire Transfer" at bounding box center [924, 492] width 86 height 20
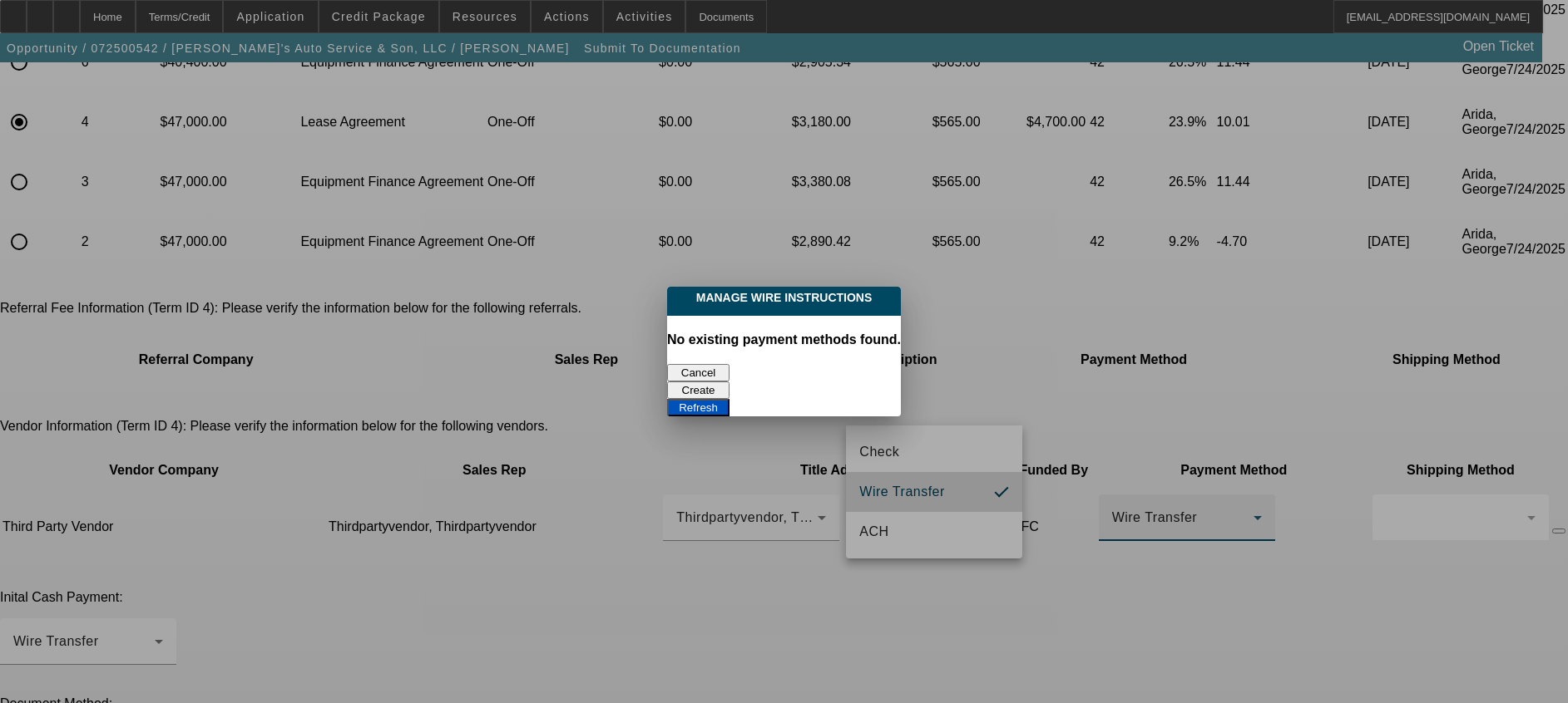
scroll to position [0, 0]
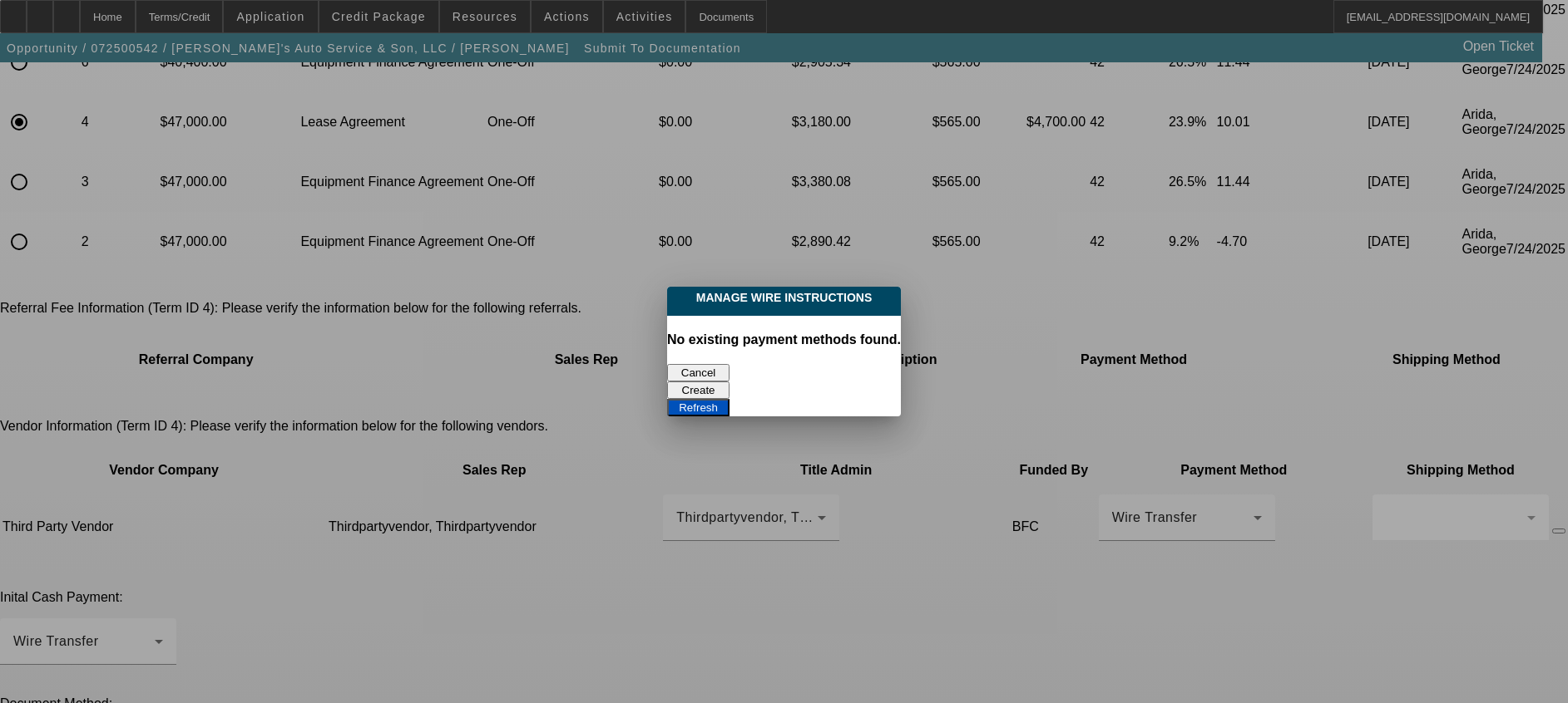
click at [729, 381] on button "Create" at bounding box center [698, 390] width 62 height 18
click at [696, 364] on button "Cancel" at bounding box center [698, 373] width 62 height 18
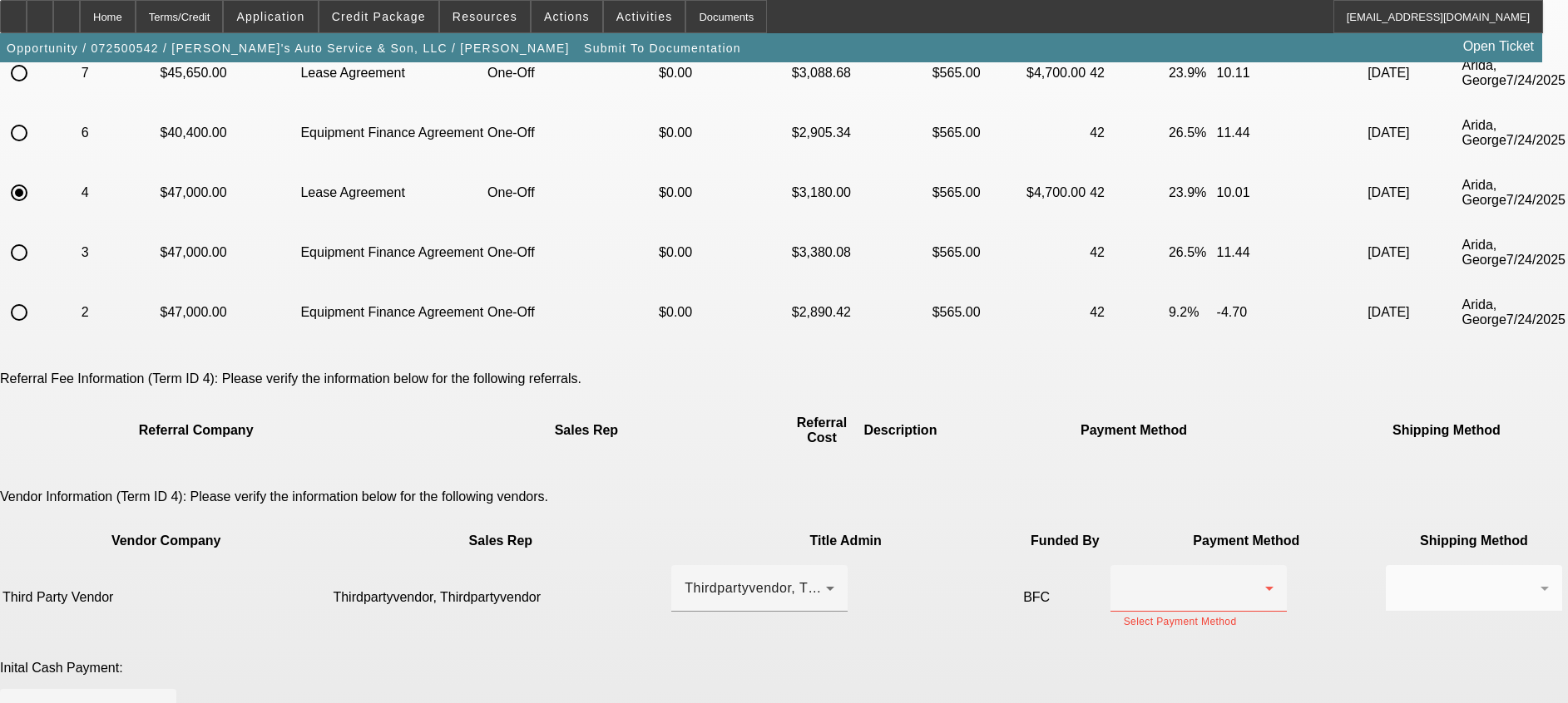
scroll to position [249, 0]
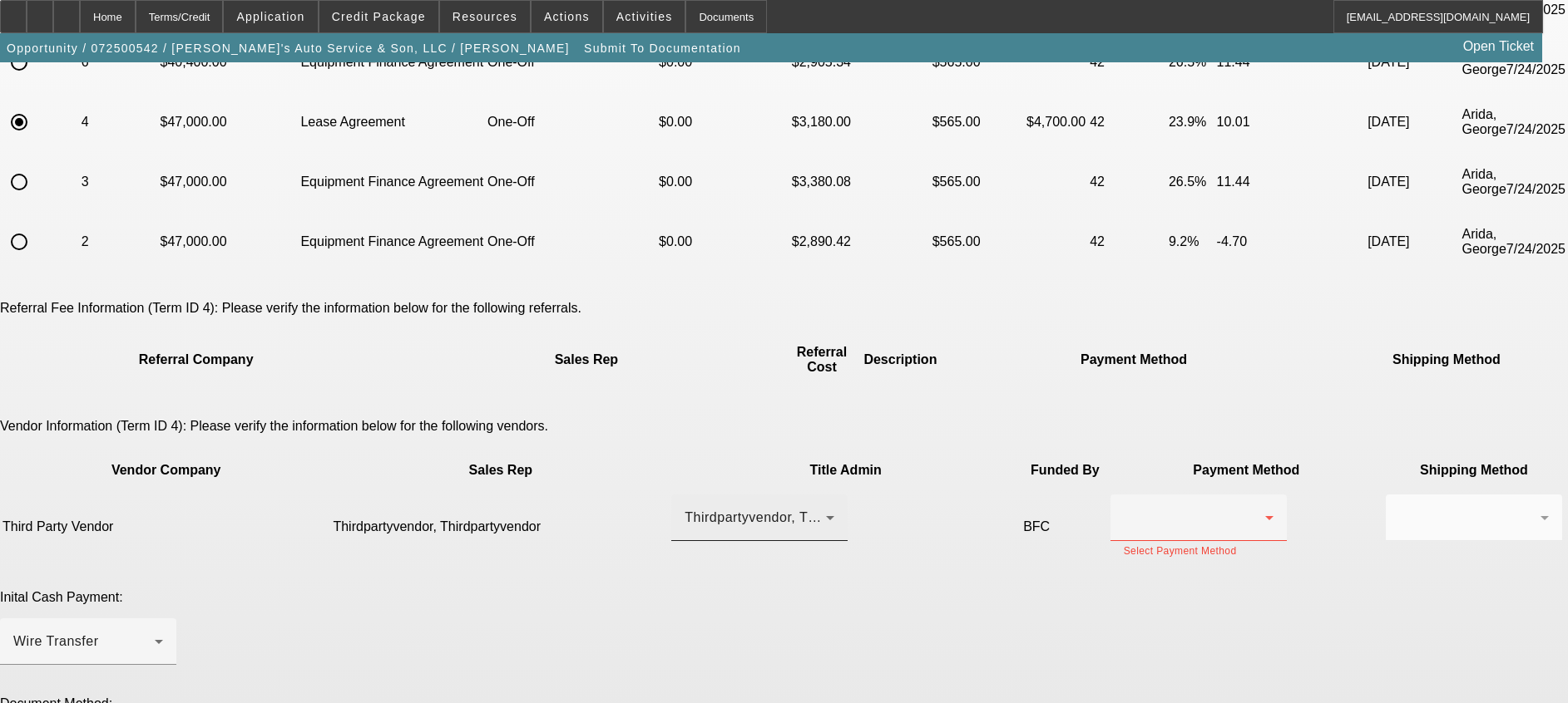
click at [820, 508] on icon at bounding box center [830, 517] width 20 height 20
click at [790, 402] on div at bounding box center [784, 352] width 1568 height 703
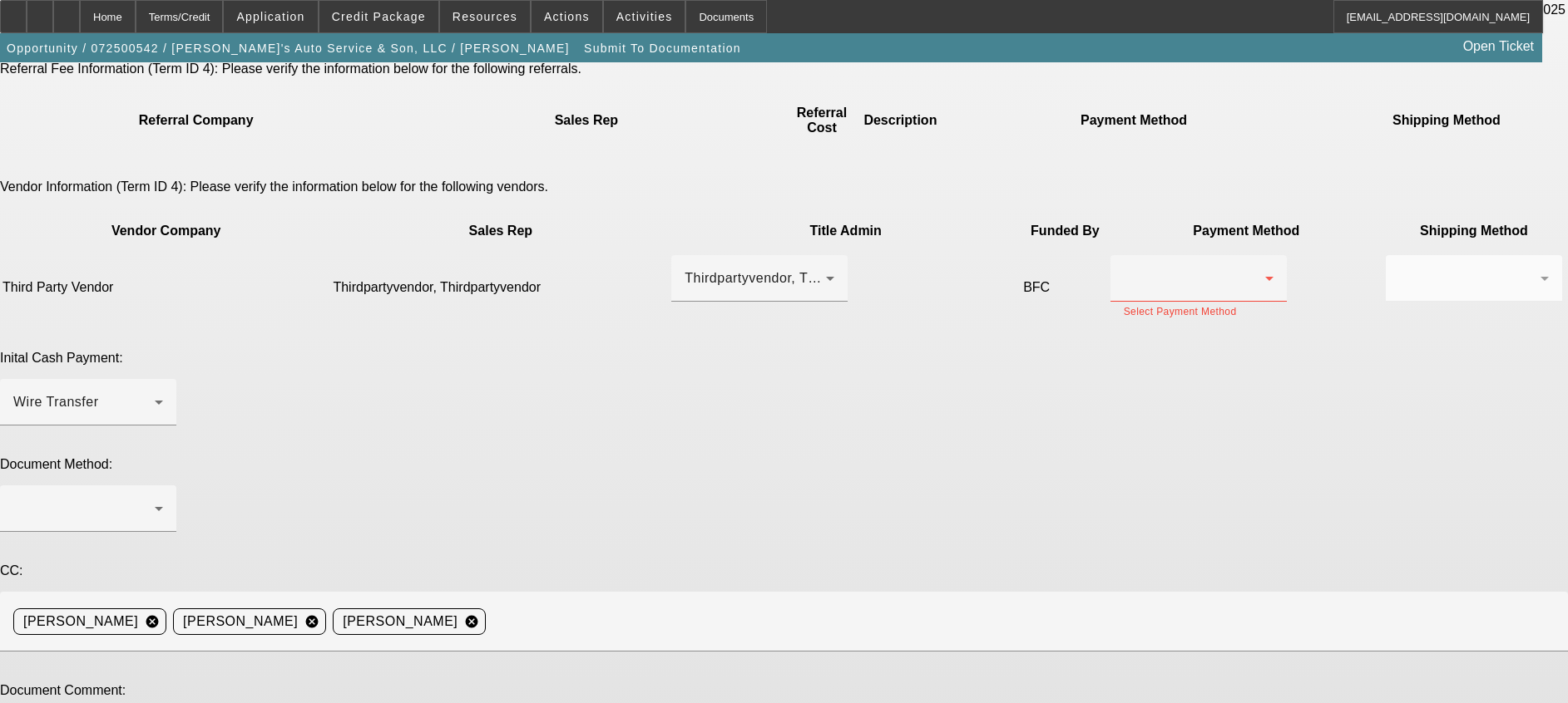
scroll to position [491, 0]
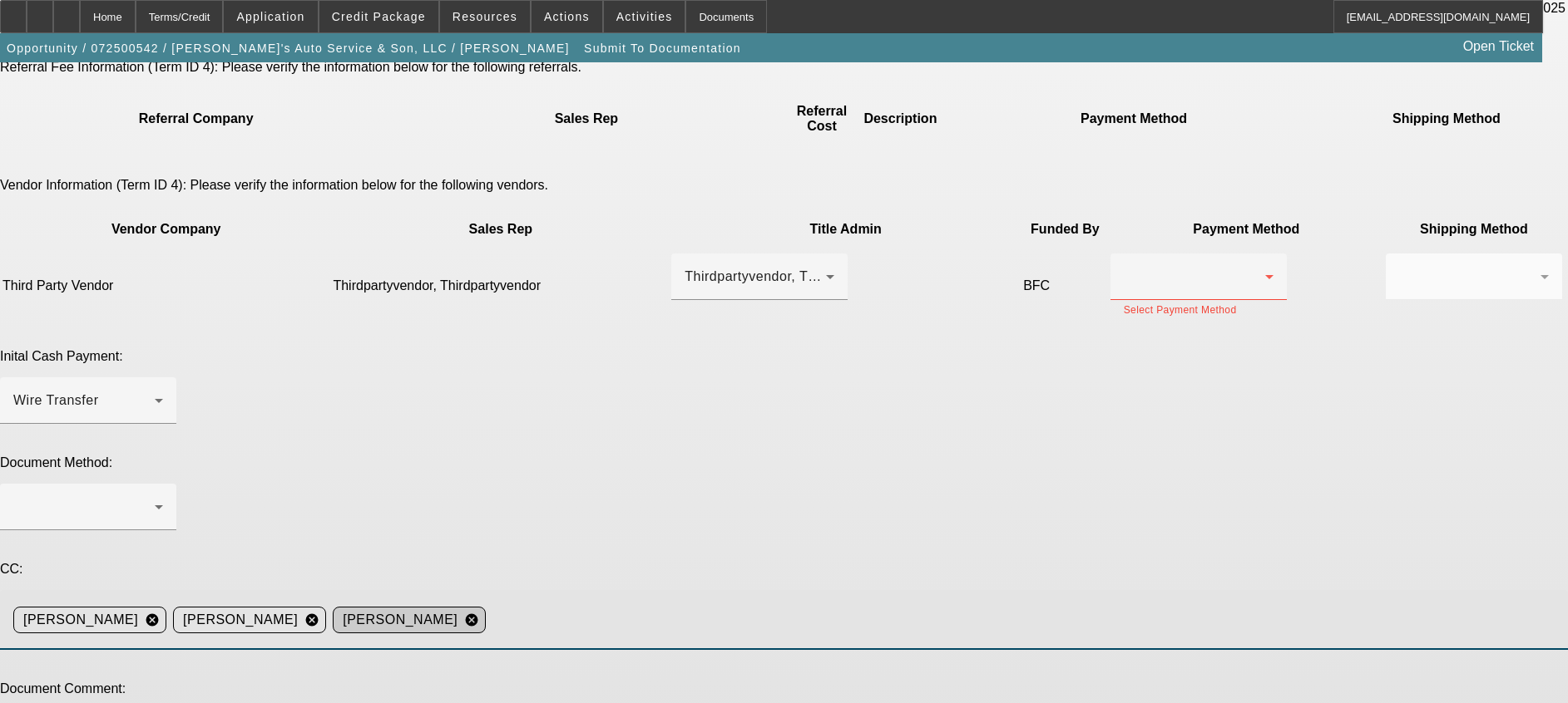
click at [486, 612] on mat-icon "cancel" at bounding box center [471, 619] width 29 height 15
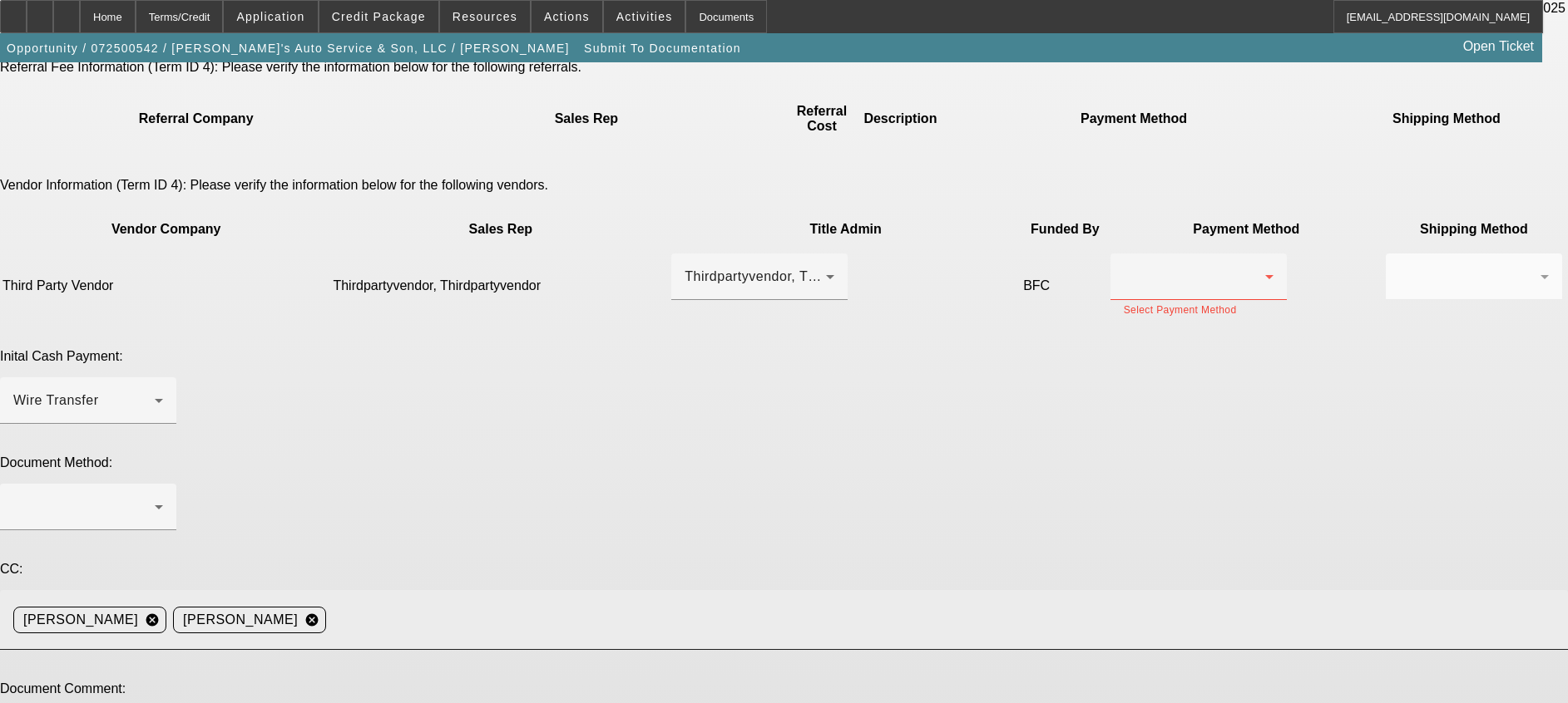
paste textarea "Channel Private Party Deal - Customer Cover Sales Tax at DMV - EFA - EPOA - Tit…"
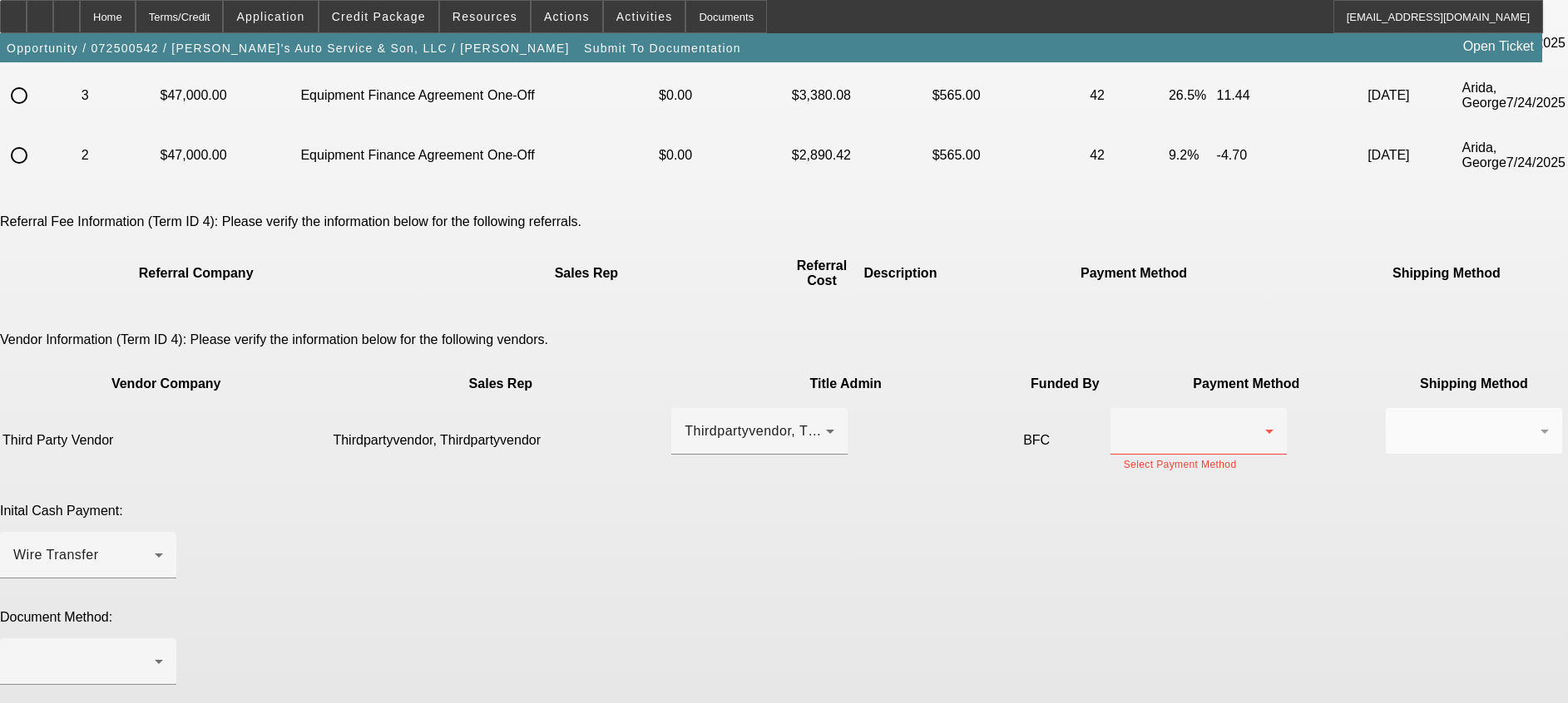
scroll to position [365, 0]
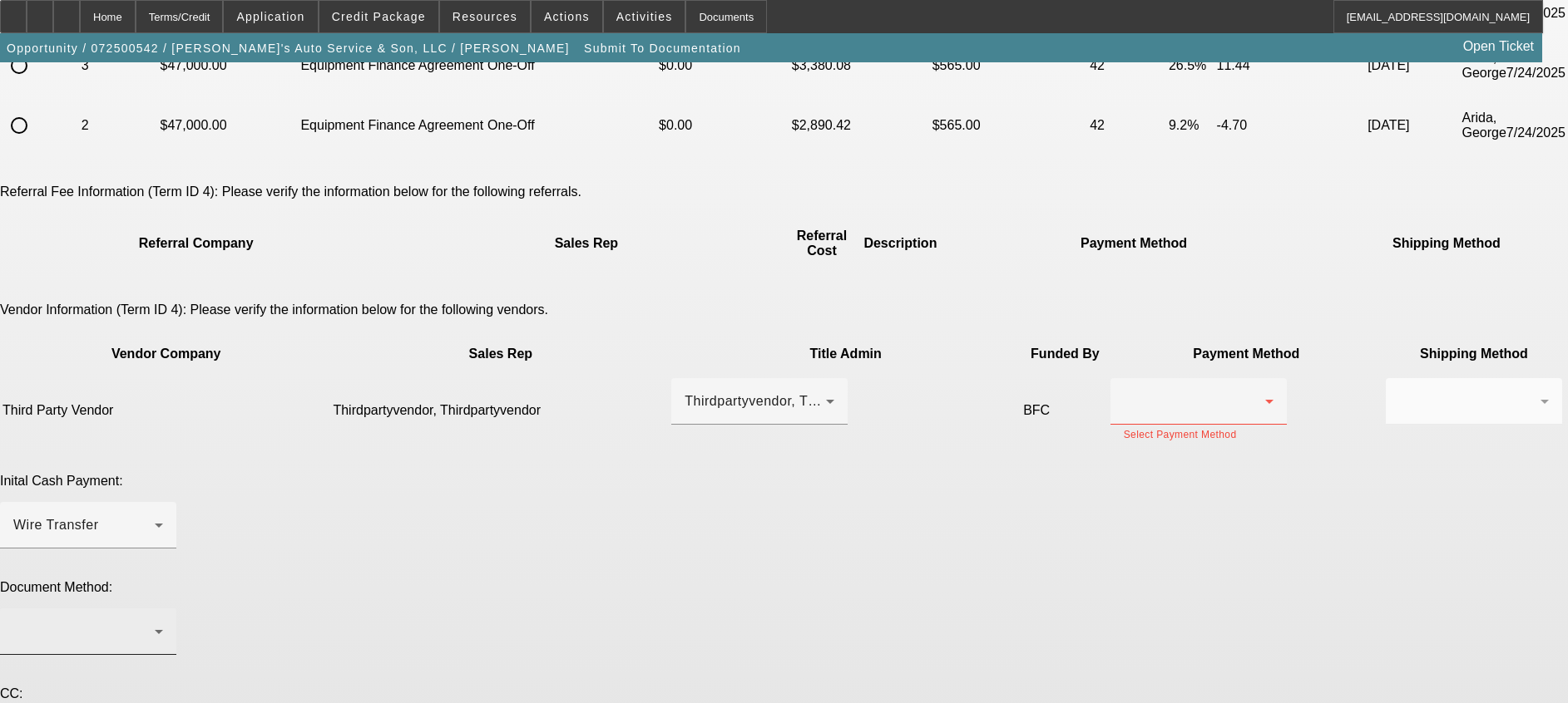
type textarea "Channel Private Party Deal - Customer Cover Sales Tax at DMV - EFA - EPOA - Tit…"
click at [169, 622] on icon at bounding box center [159, 632] width 20 height 20
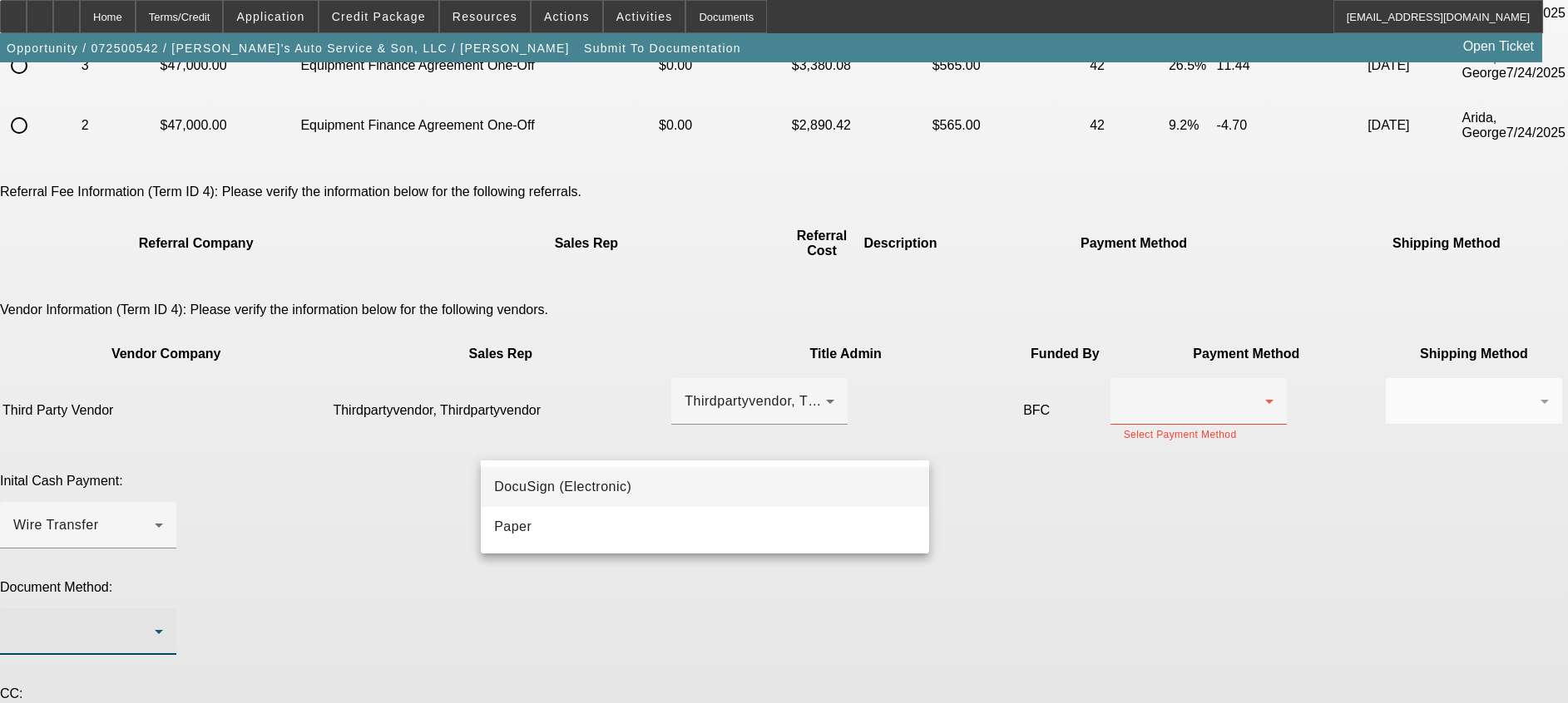
click at [785, 477] on mat-option "DocuSign (Electronic)" at bounding box center [704, 487] width 449 height 39
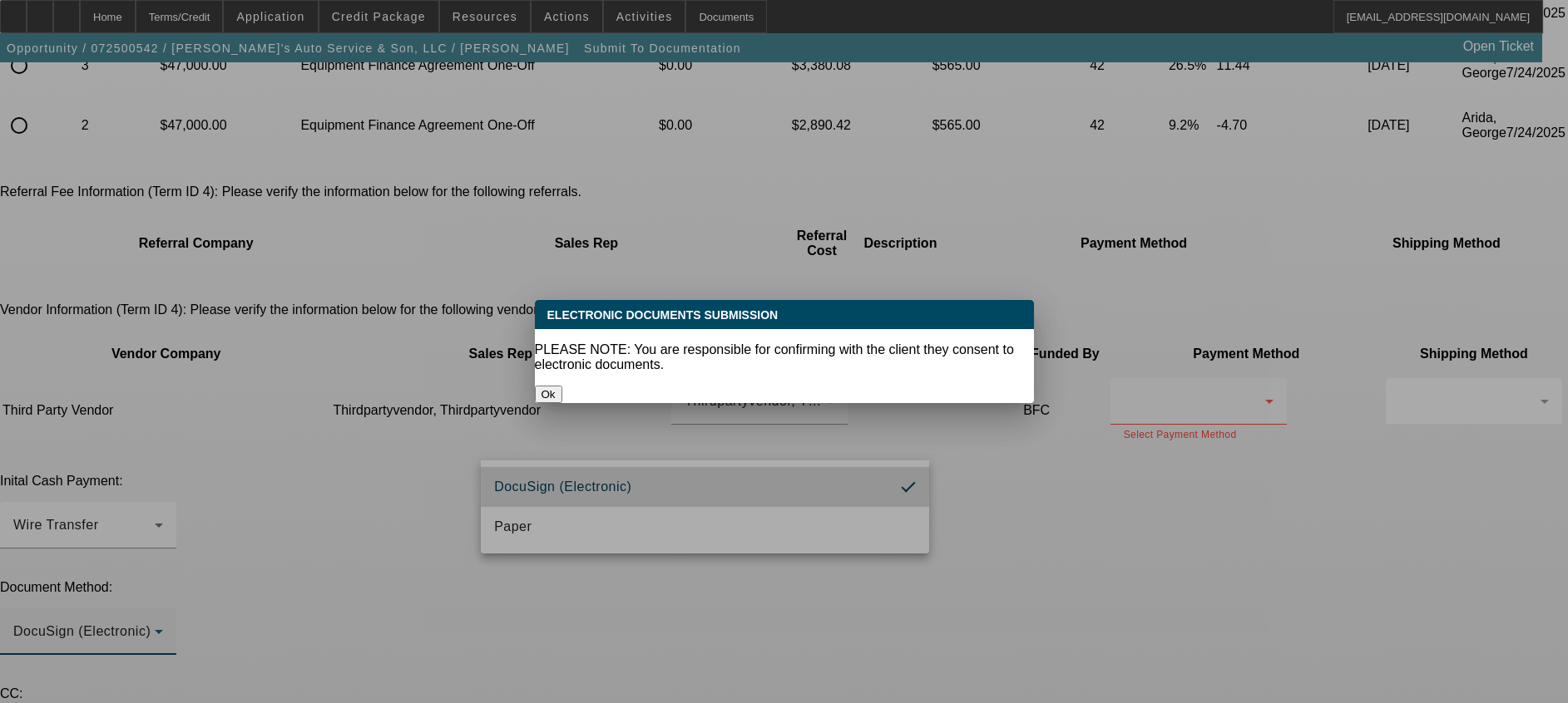
scroll to position [0, 0]
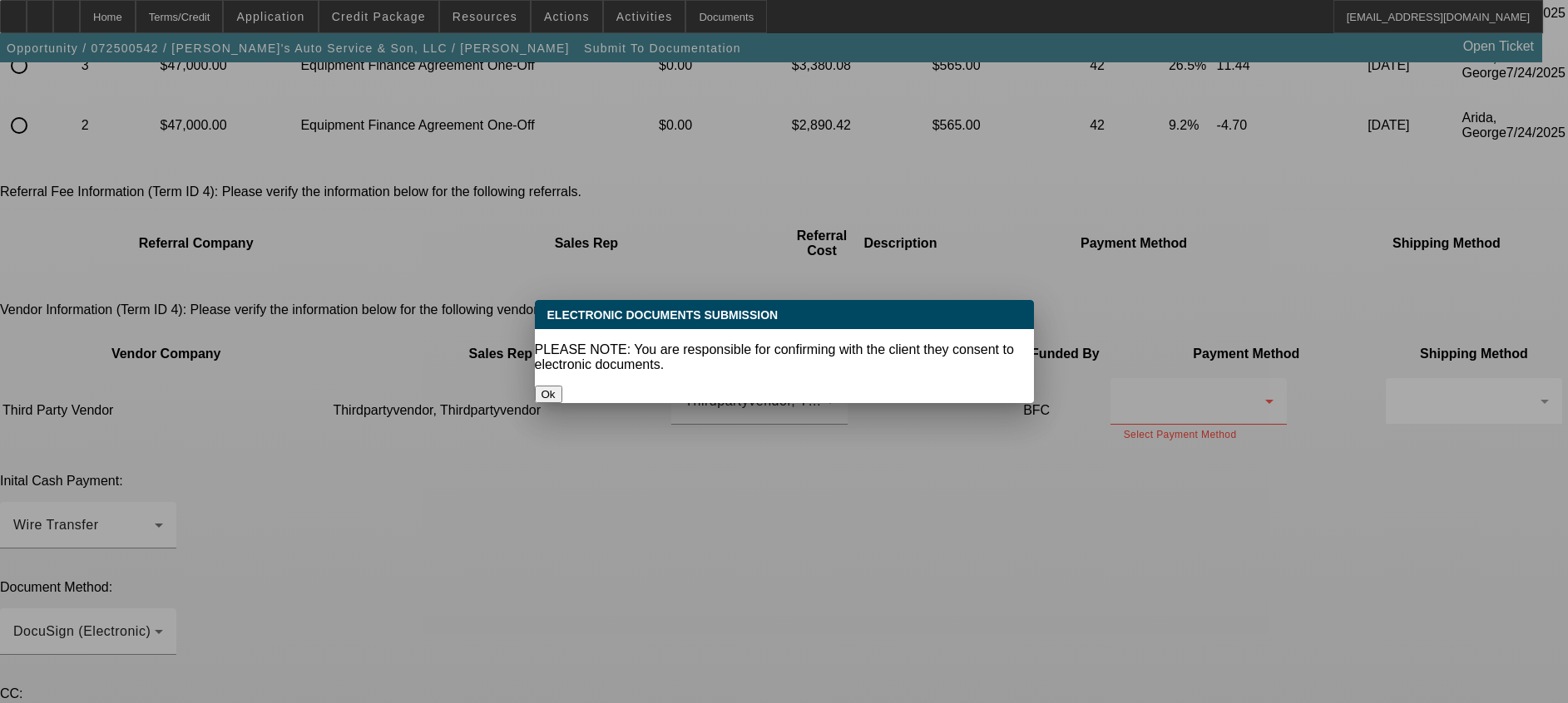
click at [562, 386] on button "Ok" at bounding box center [548, 395] width 28 height 18
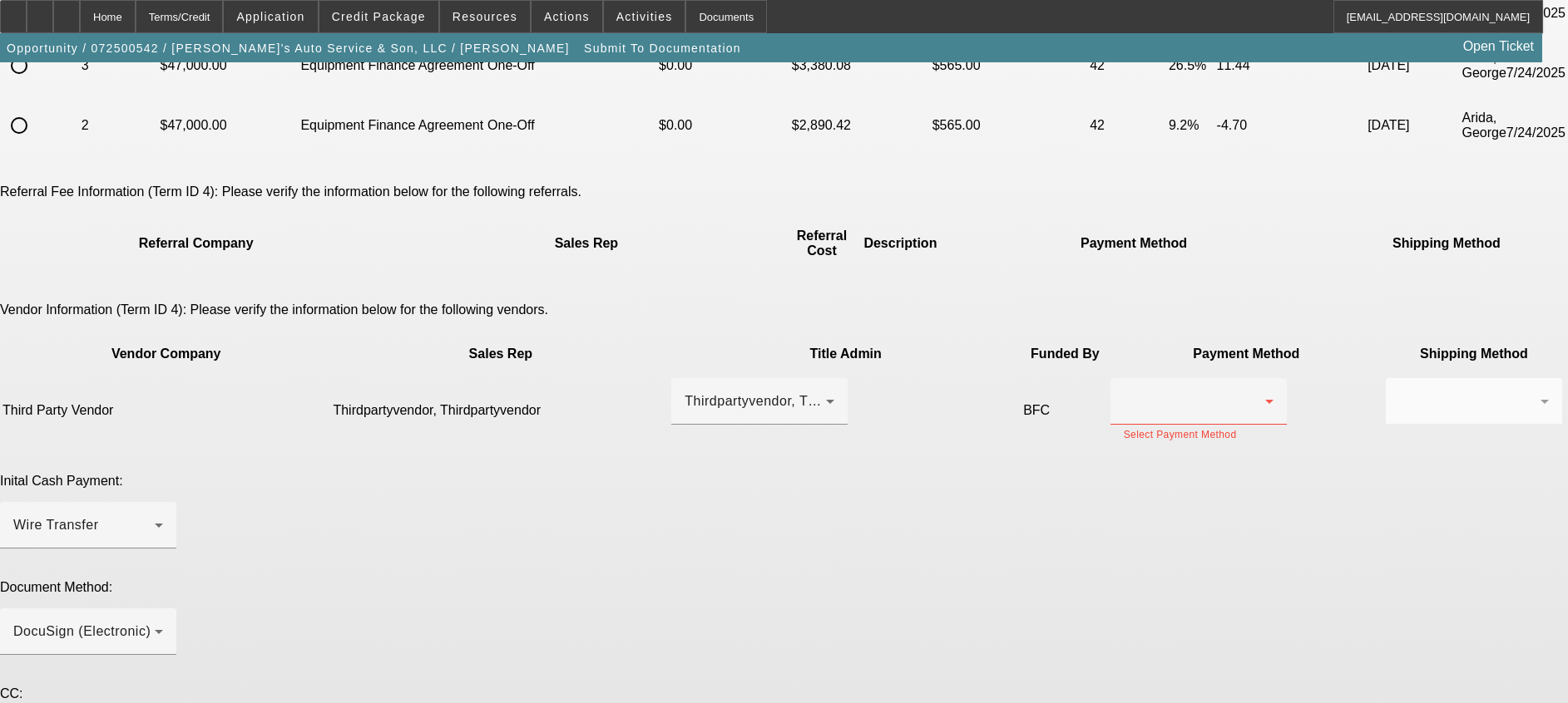
scroll to position [365, 0]
click at [1259, 391] on icon at bounding box center [1269, 401] width 20 height 20
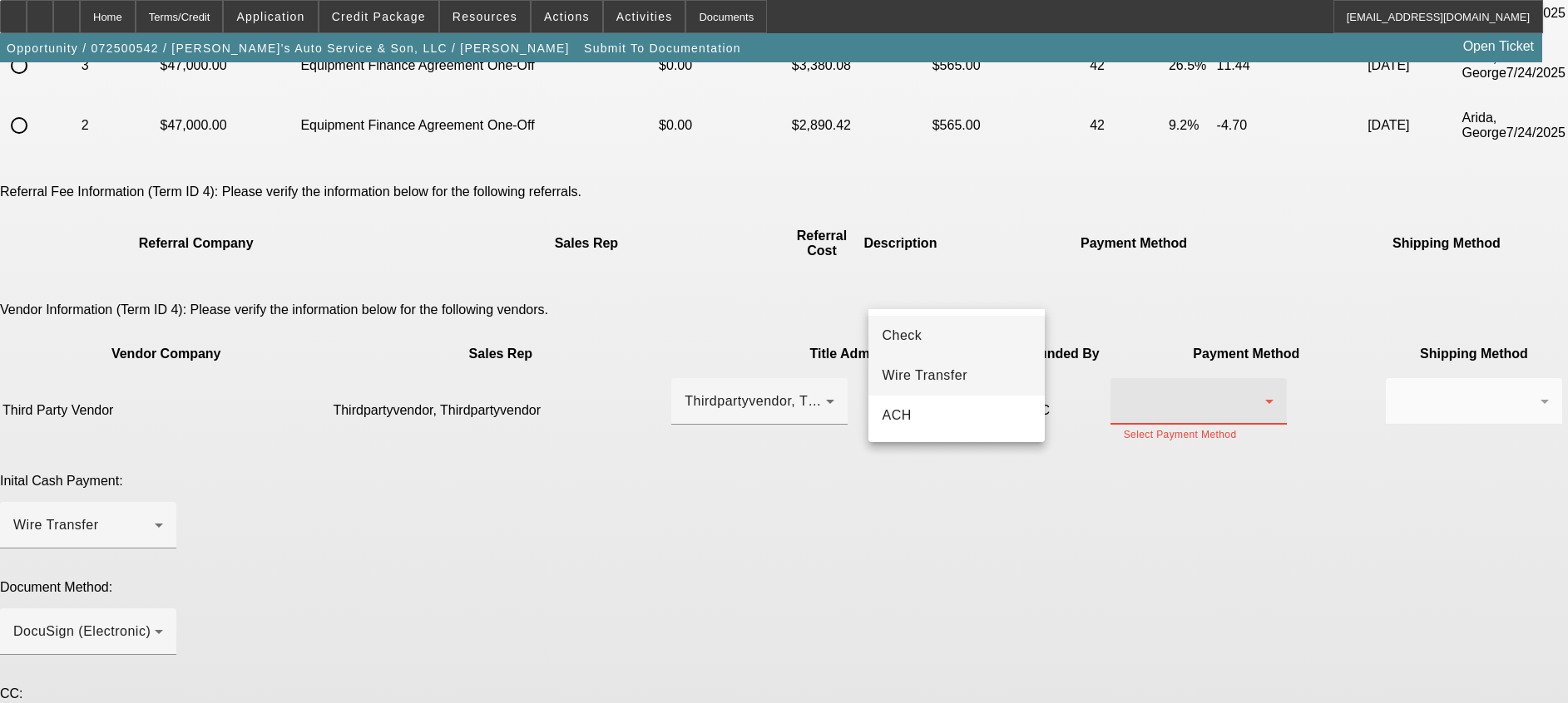
click at [962, 380] on span "Wire Transfer" at bounding box center [924, 375] width 86 height 20
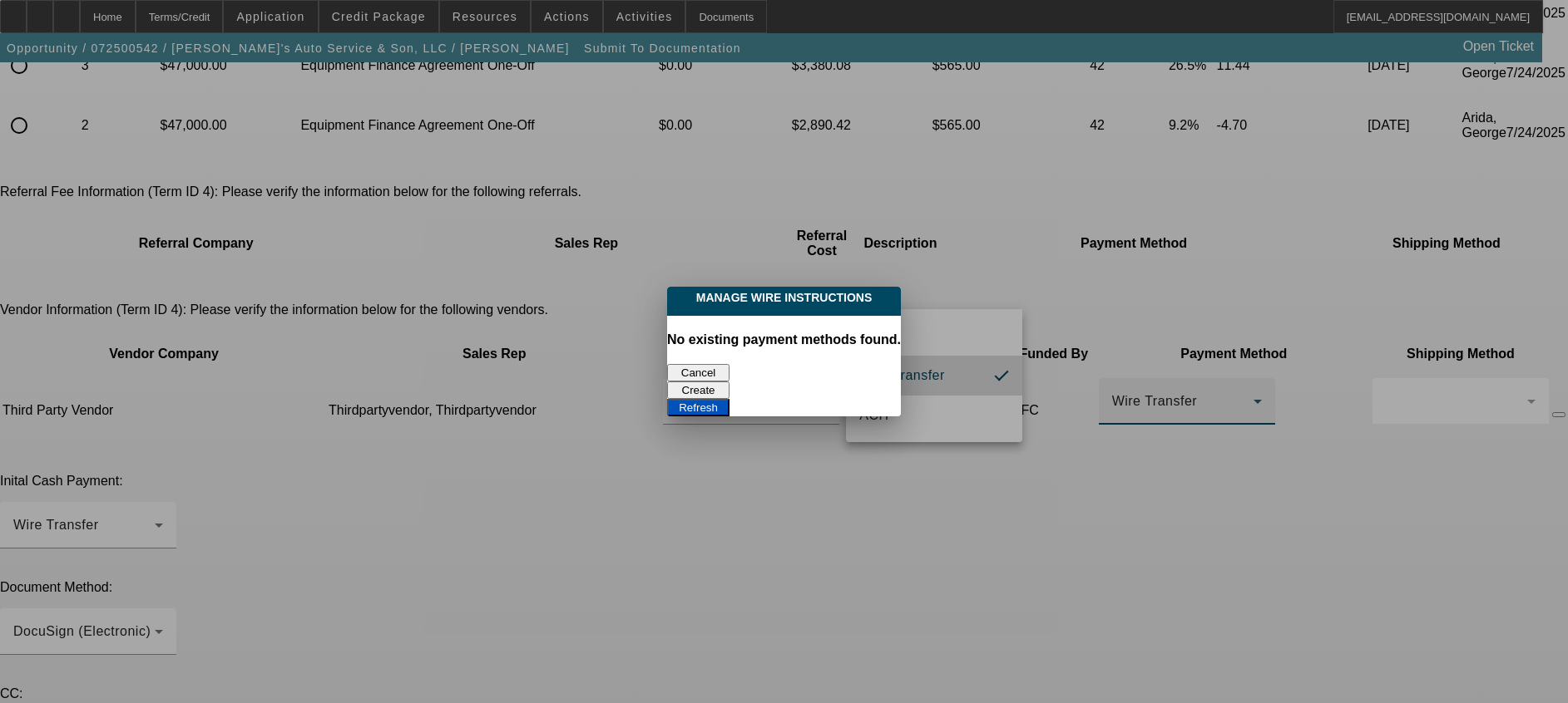
scroll to position [0, 0]
